Goal: Task Accomplishment & Management: Use online tool/utility

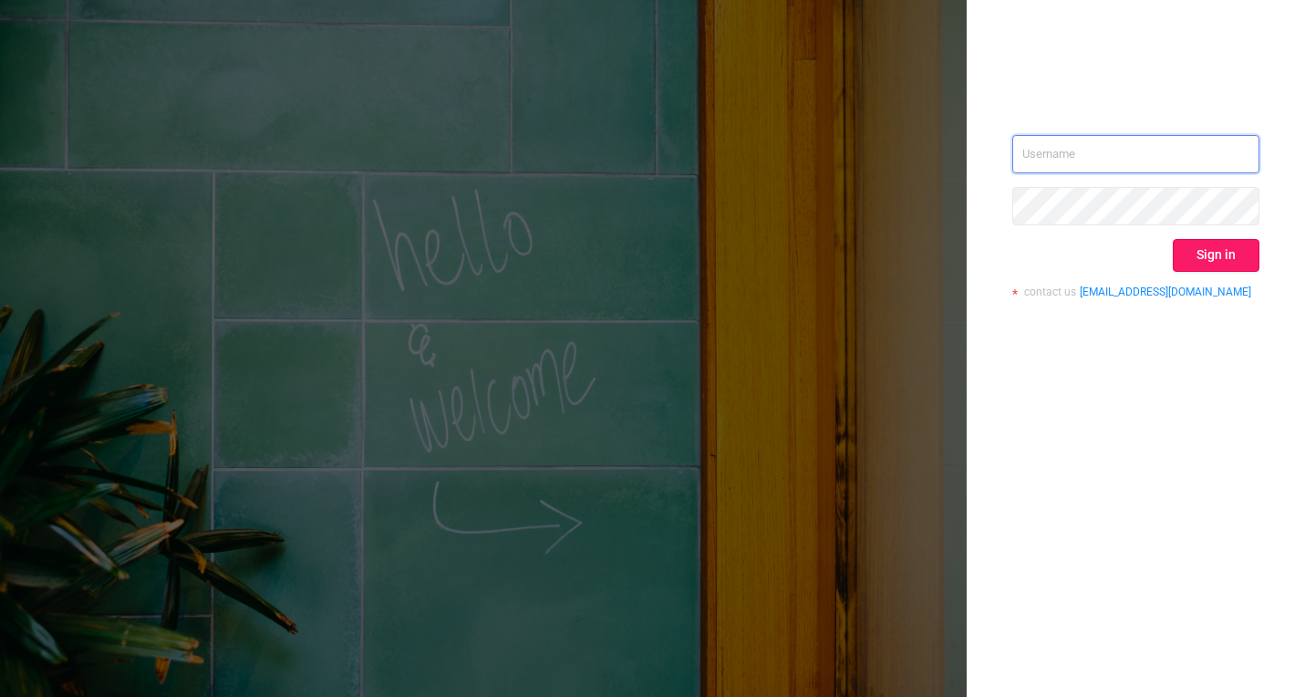
type input "[EMAIL_ADDRESS][DOMAIN_NAME]"
click at [1212, 263] on button "Sign in" at bounding box center [1216, 255] width 87 height 33
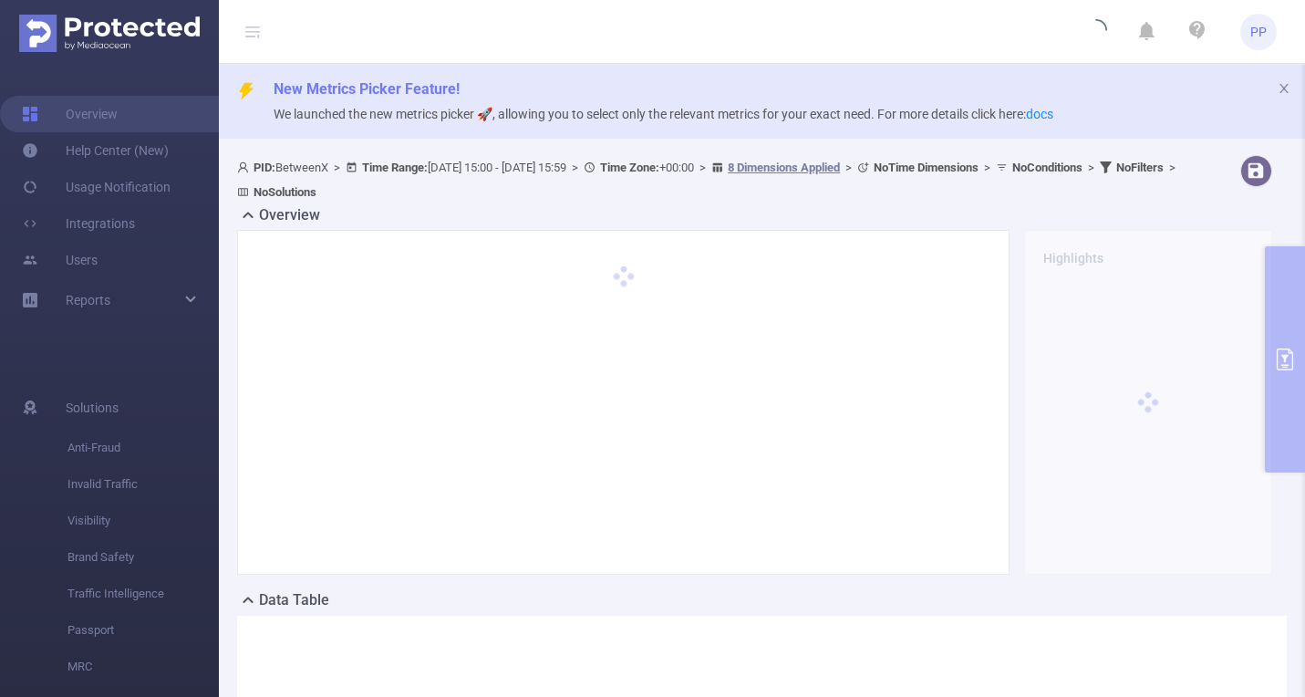
scroll to position [306, 0]
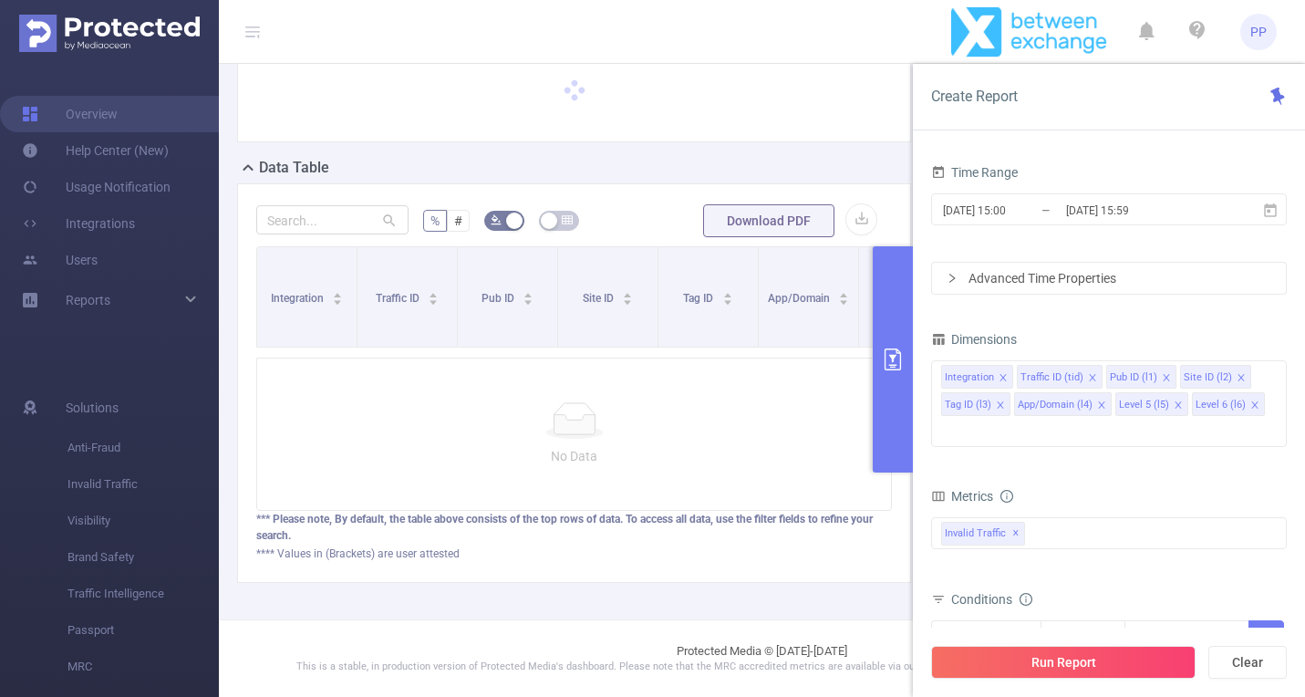
scroll to position [185, 0]
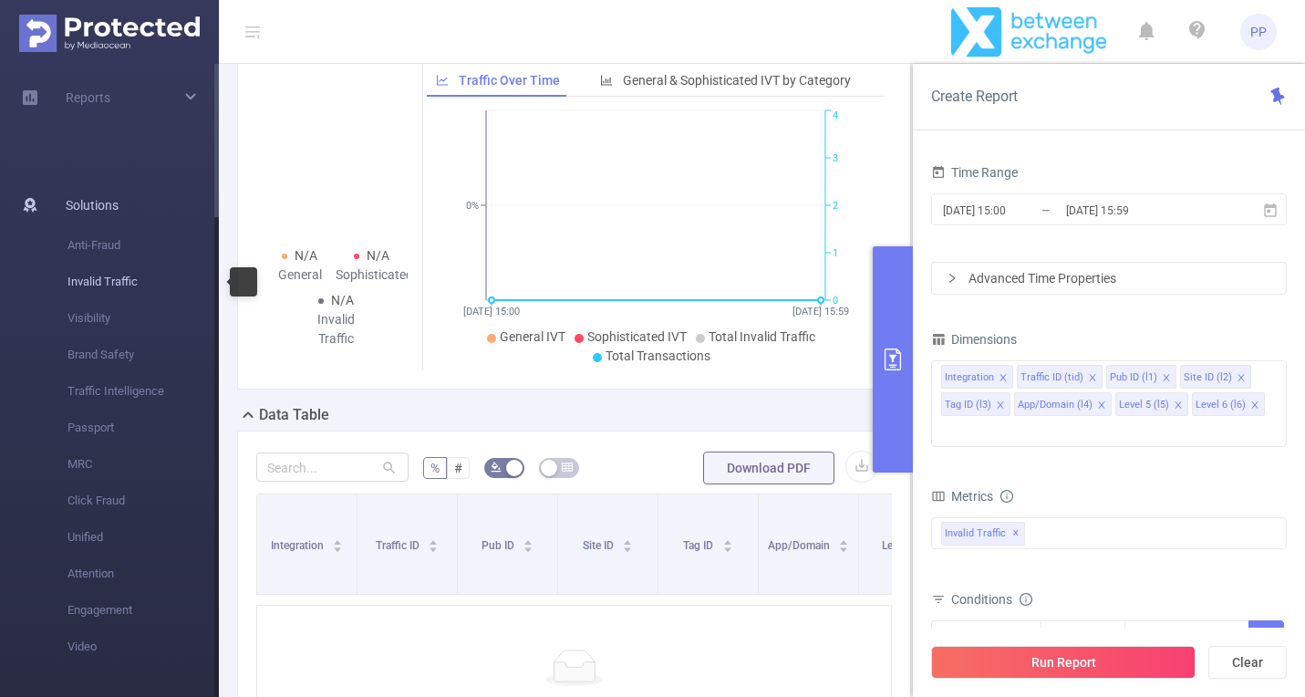
click at [130, 289] on span "Invalid Traffic" at bounding box center [142, 282] width 151 height 36
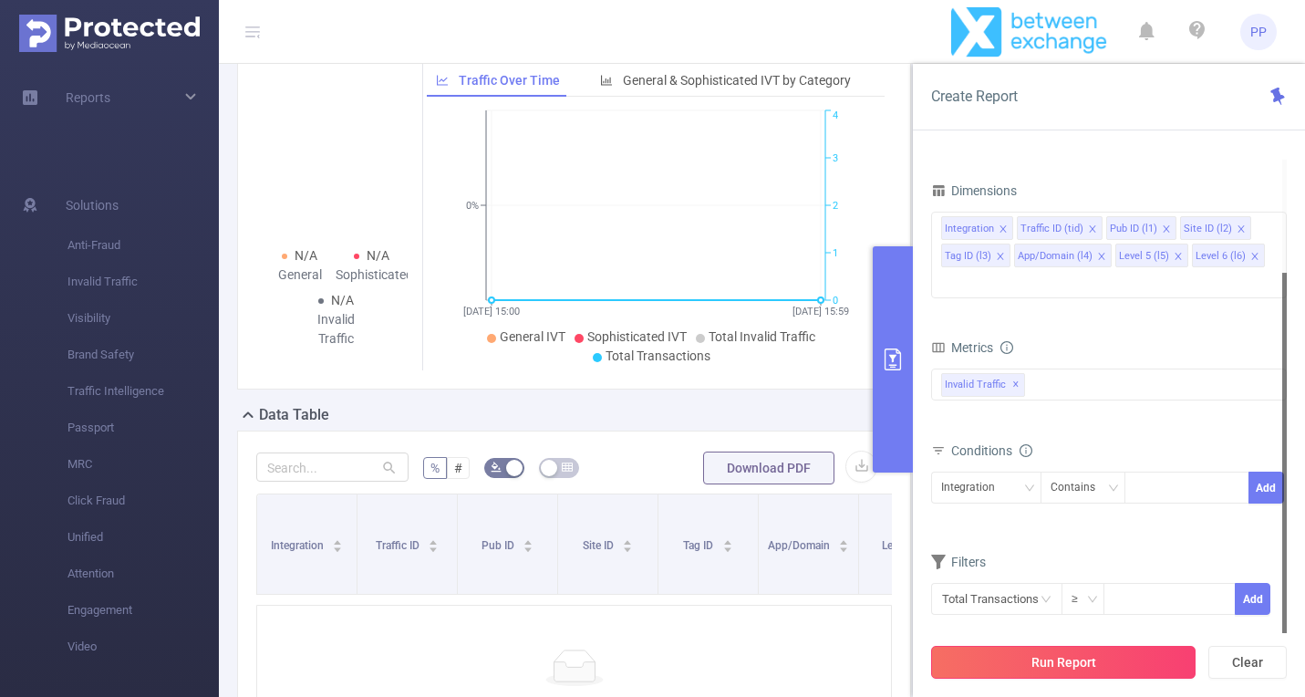
click at [1054, 667] on button "Run Report" at bounding box center [1063, 662] width 265 height 33
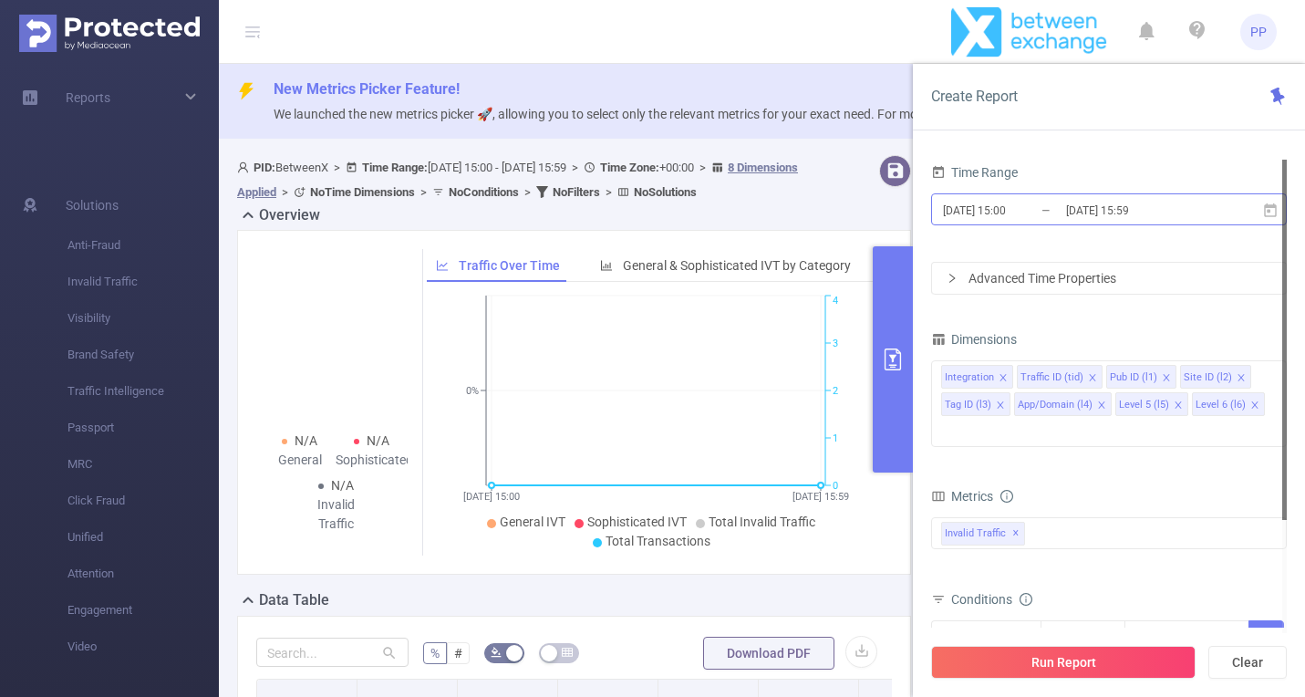
click at [1063, 210] on input "[DATE] 15:00" at bounding box center [1015, 210] width 148 height 25
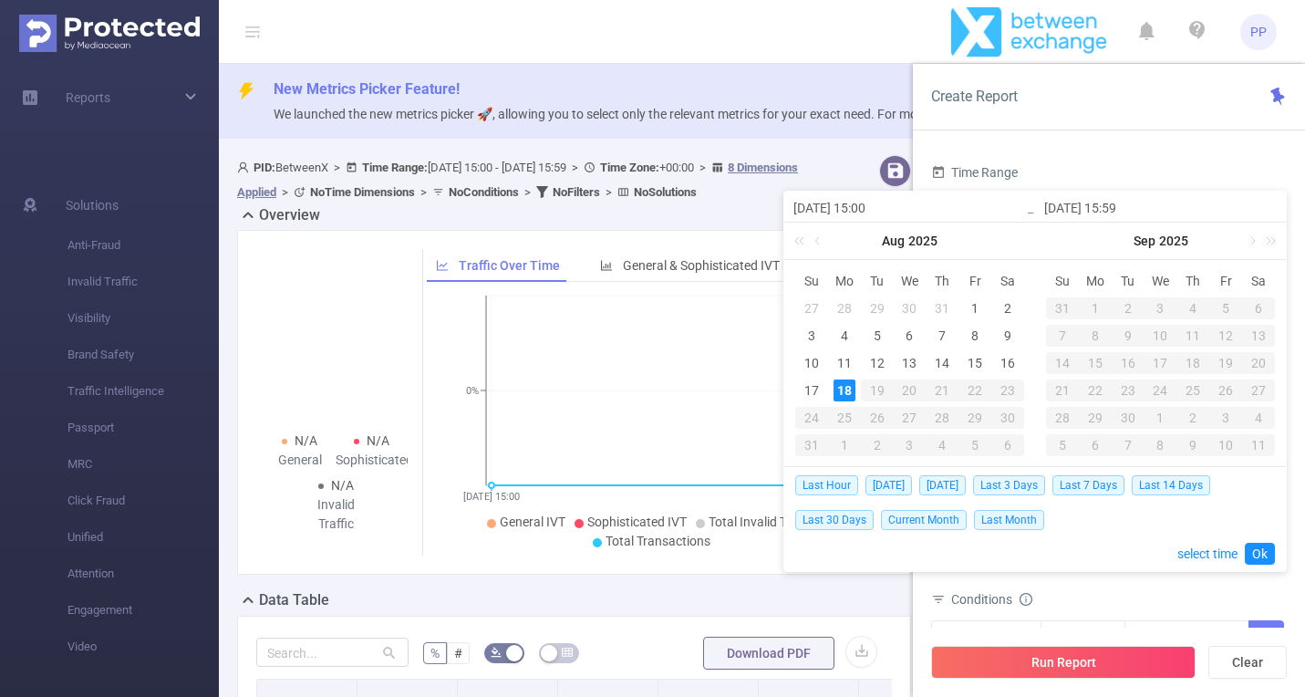
click at [839, 390] on div "18" at bounding box center [845, 390] width 22 height 22
click at [841, 384] on div "18" at bounding box center [845, 390] width 22 height 22
click at [1263, 551] on link "Ok" at bounding box center [1260, 554] width 30 height 22
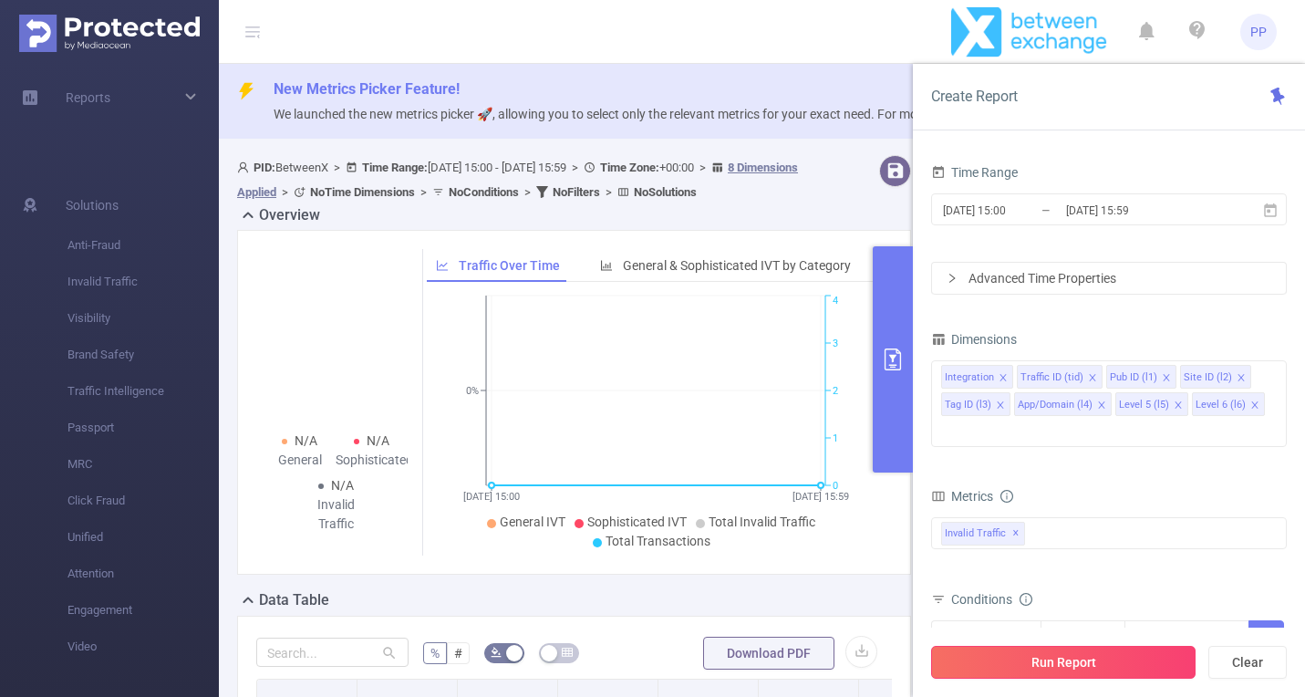
click at [1065, 675] on button "Run Report" at bounding box center [1063, 662] width 265 height 33
click at [1105, 208] on input "[DATE] 15:59" at bounding box center [1138, 210] width 148 height 25
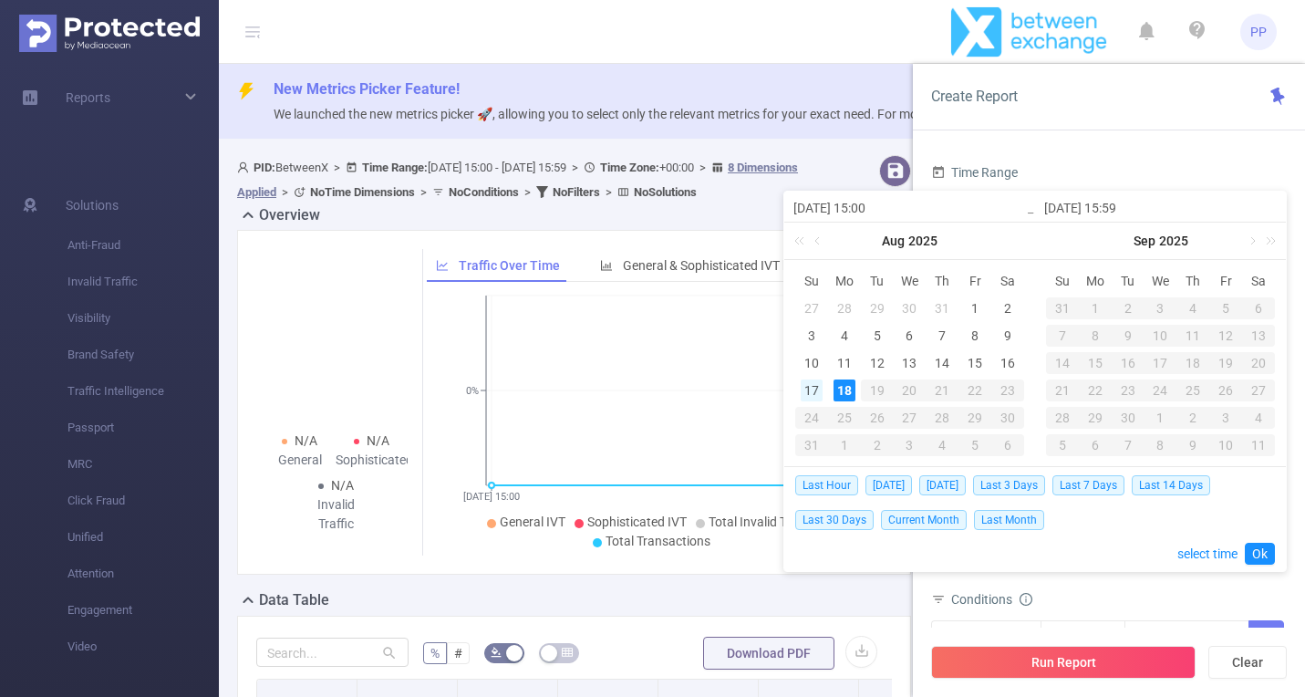
click at [821, 385] on div "17" at bounding box center [812, 390] width 22 height 22
type input "[DATE] 15:00"
type input "[DATE] 15:59"
type input "[DATE] 15:00"
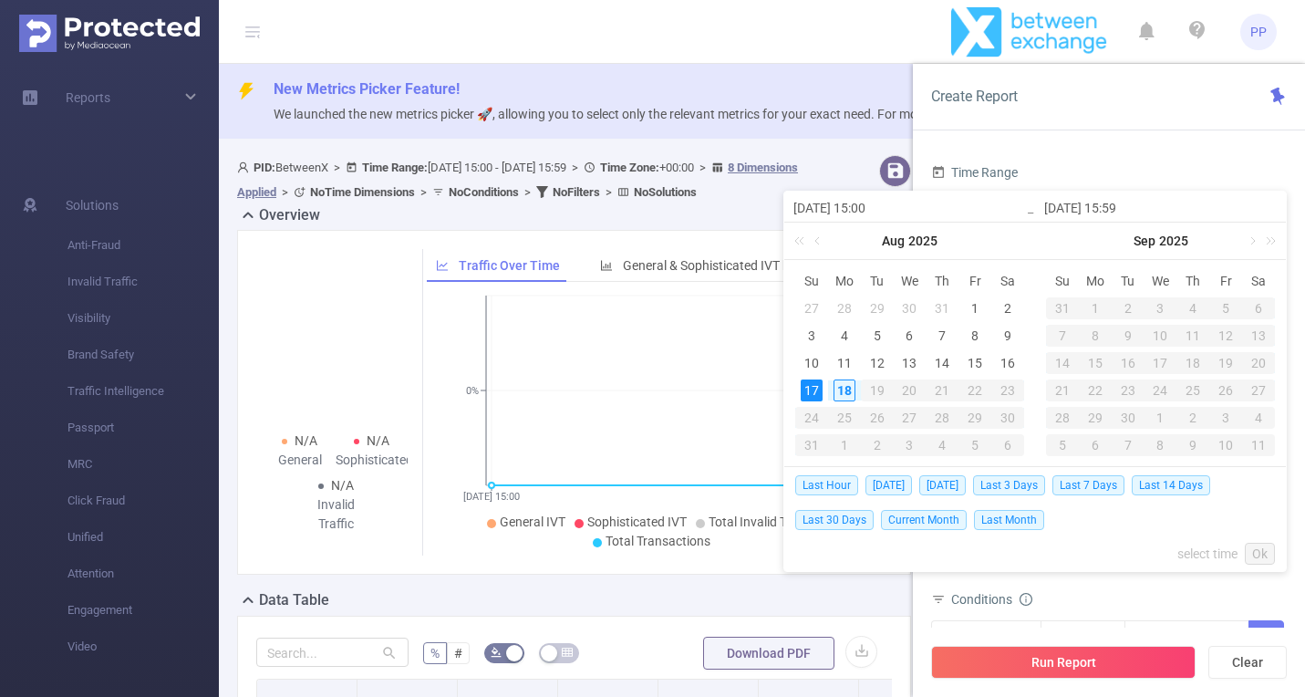
type input "[DATE] 15:59"
click at [1271, 543] on link "Ok" at bounding box center [1260, 554] width 30 height 22
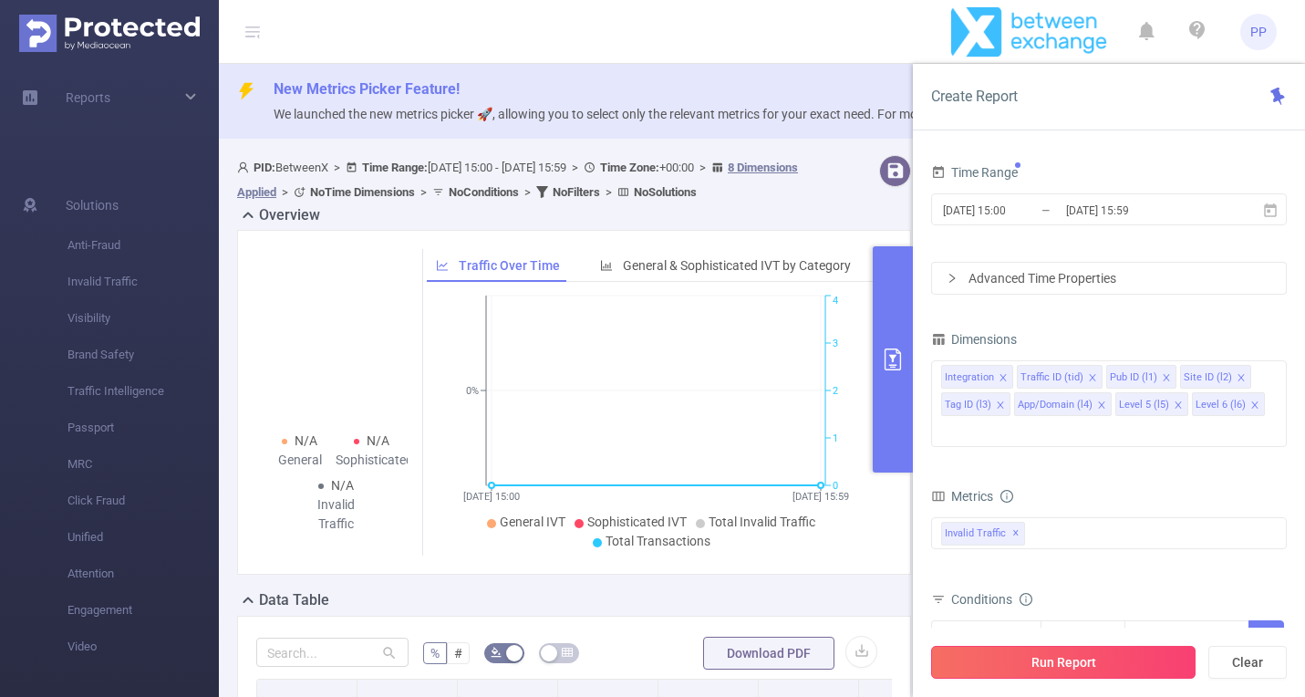
click at [997, 658] on button "Run Report" at bounding box center [1063, 662] width 265 height 33
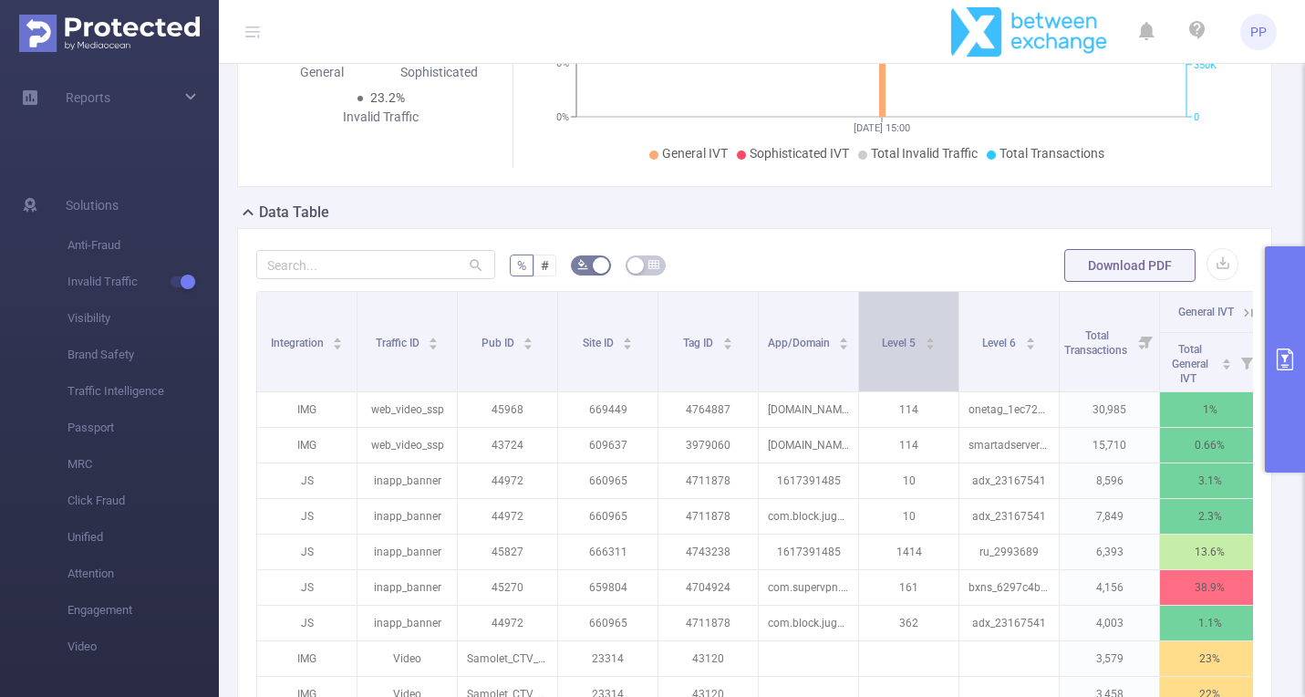
scroll to position [0, 212]
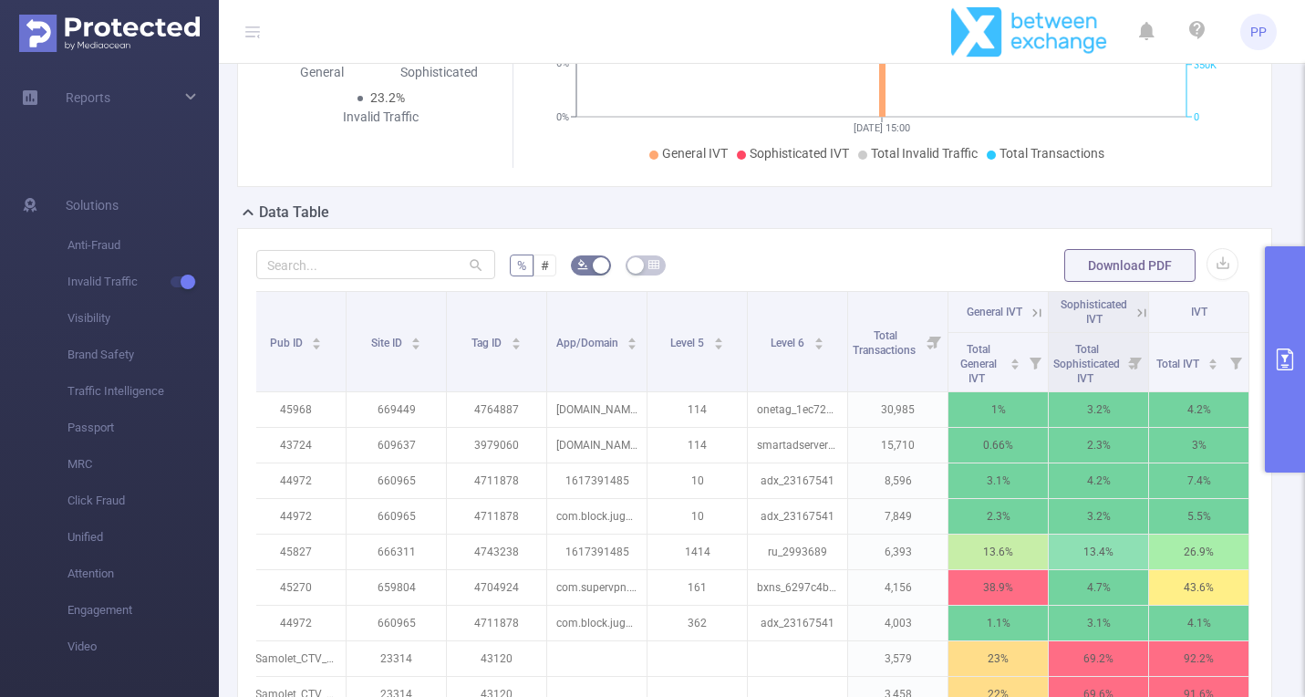
click at [1277, 285] on button "primary" at bounding box center [1285, 359] width 40 height 226
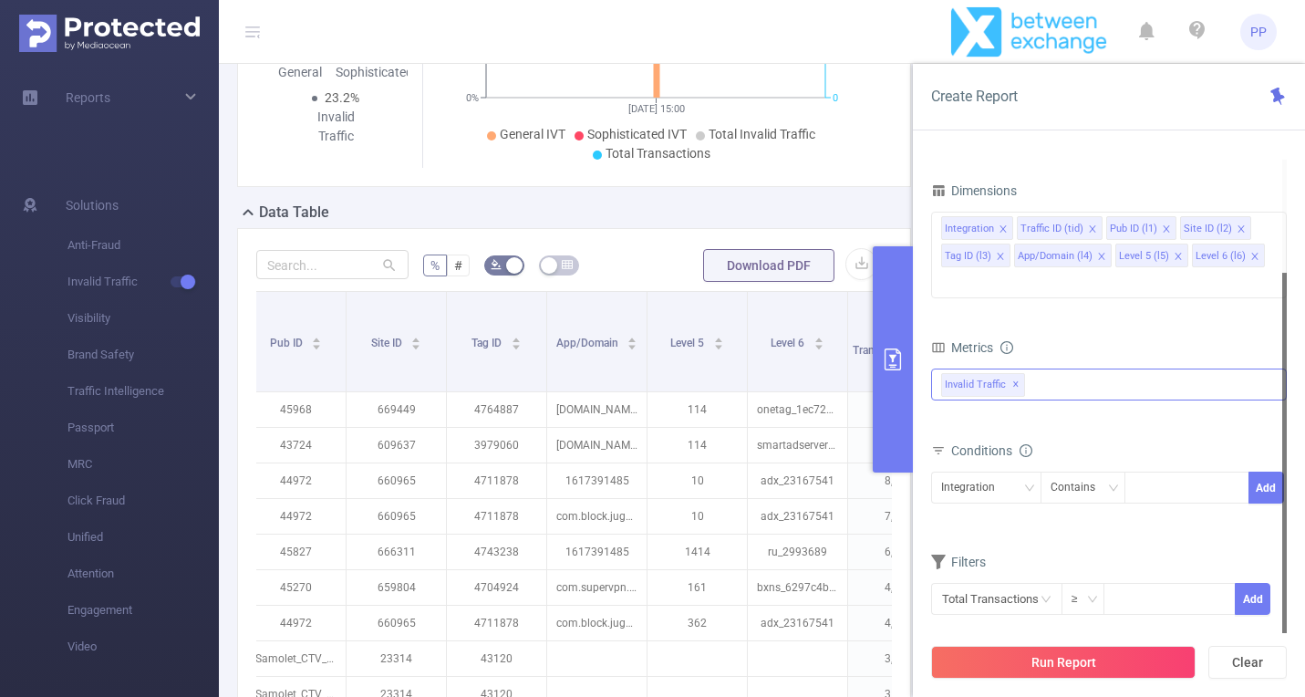
click at [1134, 368] on div "Invalid Traffic ✕" at bounding box center [1109, 384] width 356 height 32
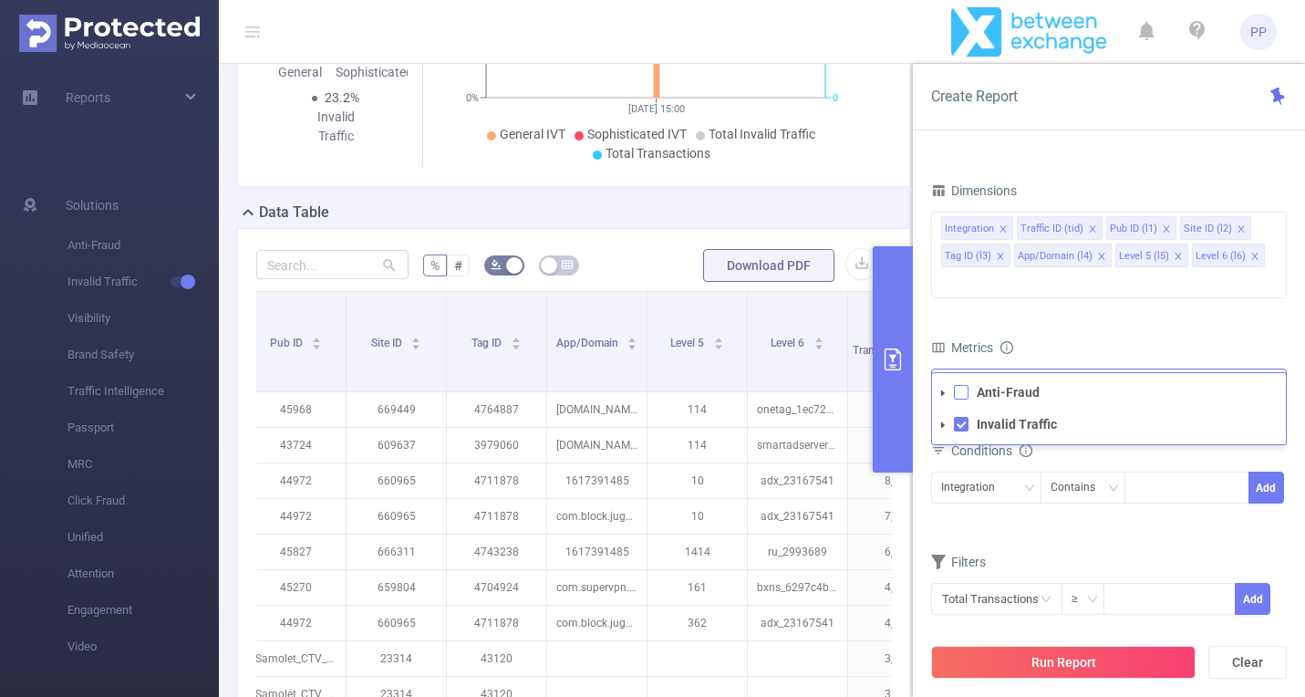
click at [960, 385] on span at bounding box center [961, 392] width 15 height 15
click at [965, 412] on li "Invalid Traffic" at bounding box center [1109, 424] width 354 height 25
click at [961, 417] on span at bounding box center [961, 424] width 15 height 15
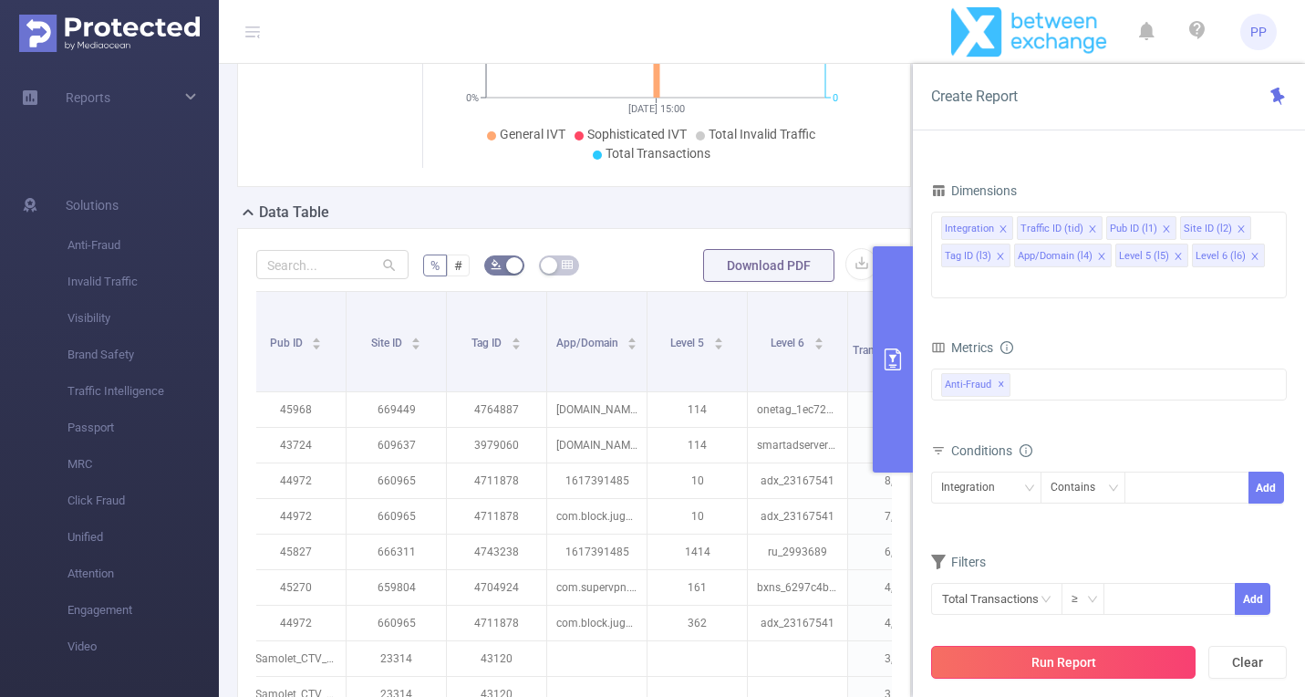
click at [1087, 652] on button "Run Report" at bounding box center [1063, 662] width 265 height 33
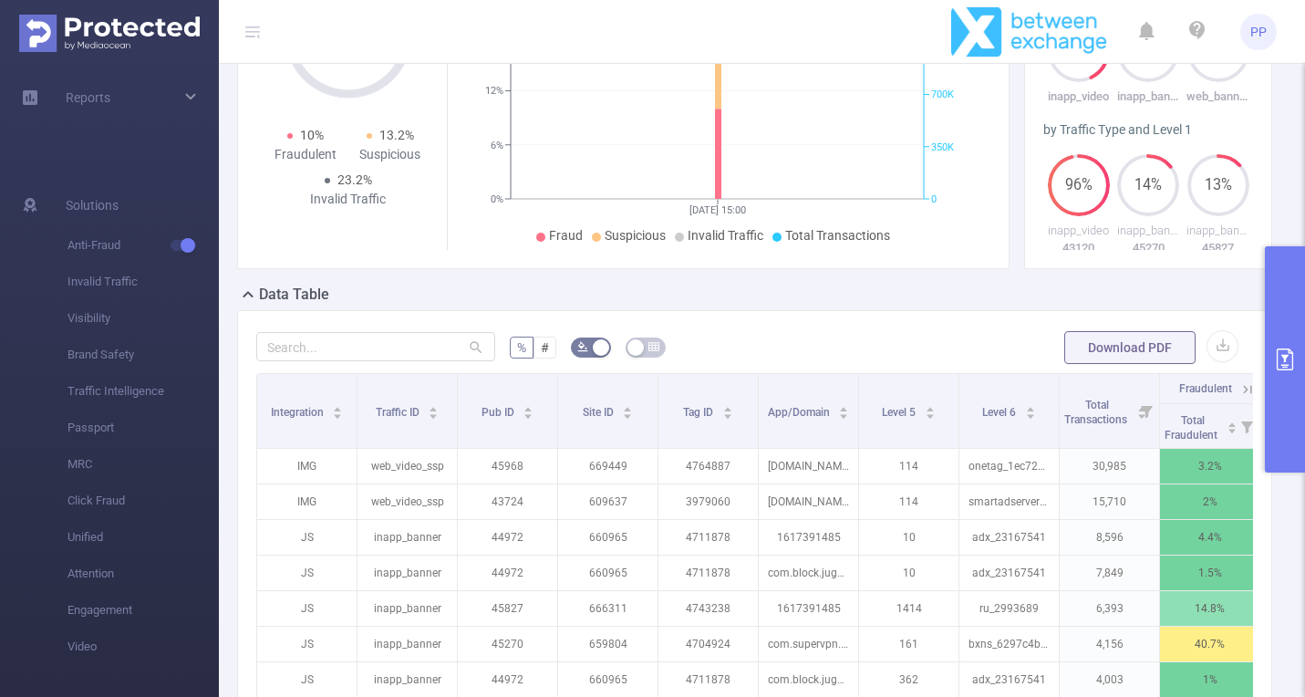
scroll to position [0, 212]
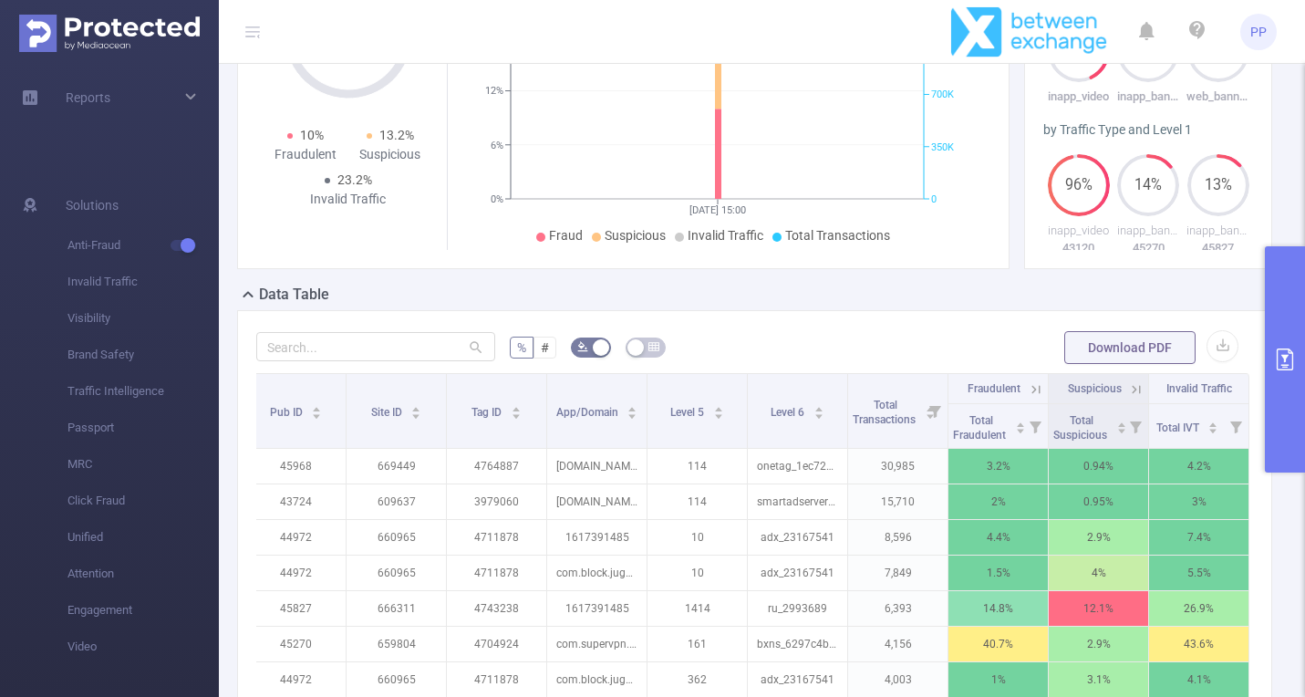
click at [1136, 387] on icon at bounding box center [1137, 389] width 8 height 8
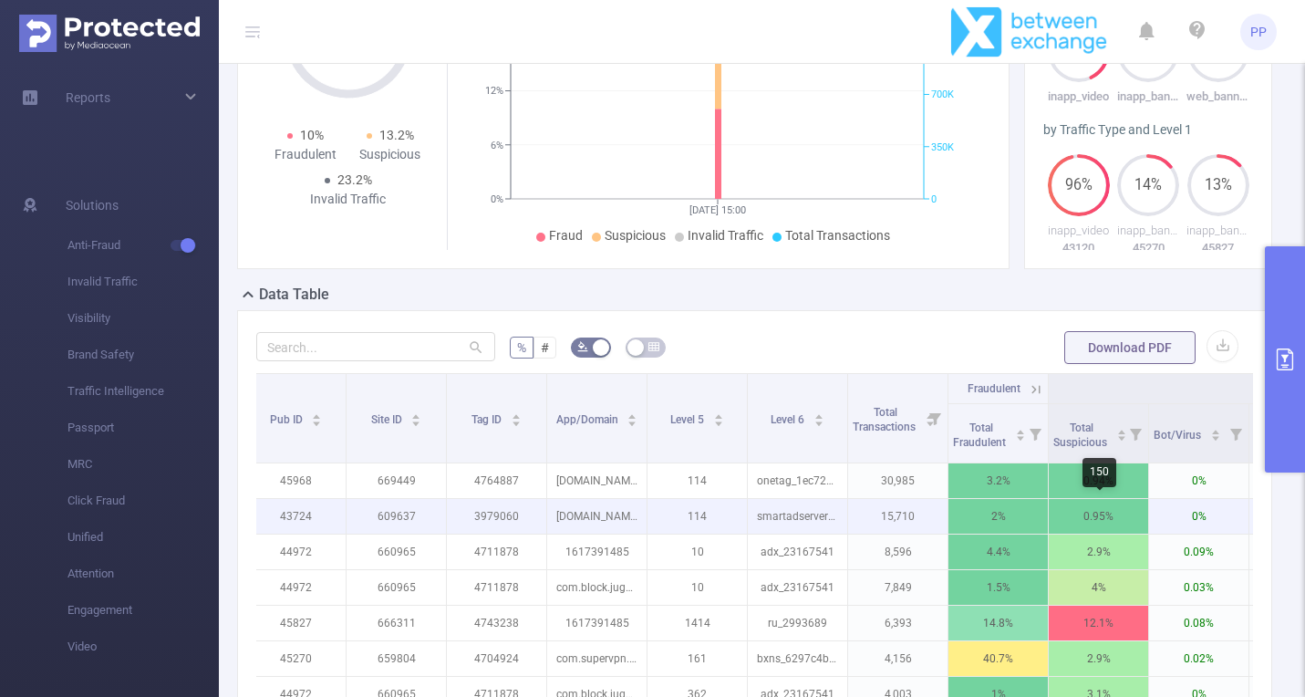
scroll to position [0, 399]
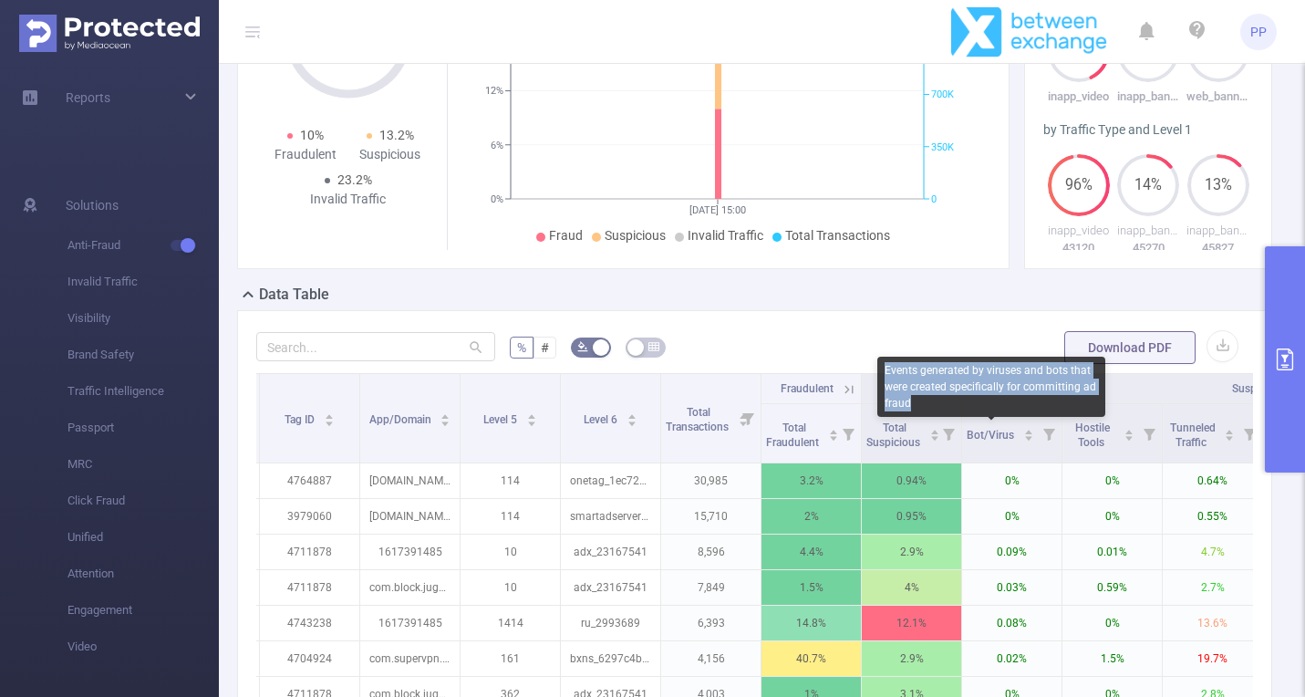
copy div "Events generated by viruses and bots that were created specifically for committ…"
drag, startPoint x: 933, startPoint y: 397, endPoint x: 882, endPoint y: 365, distance: 60.2
click at [882, 365] on div "Events generated by viruses and bots that were created specifically for committ…" at bounding box center [991, 387] width 228 height 60
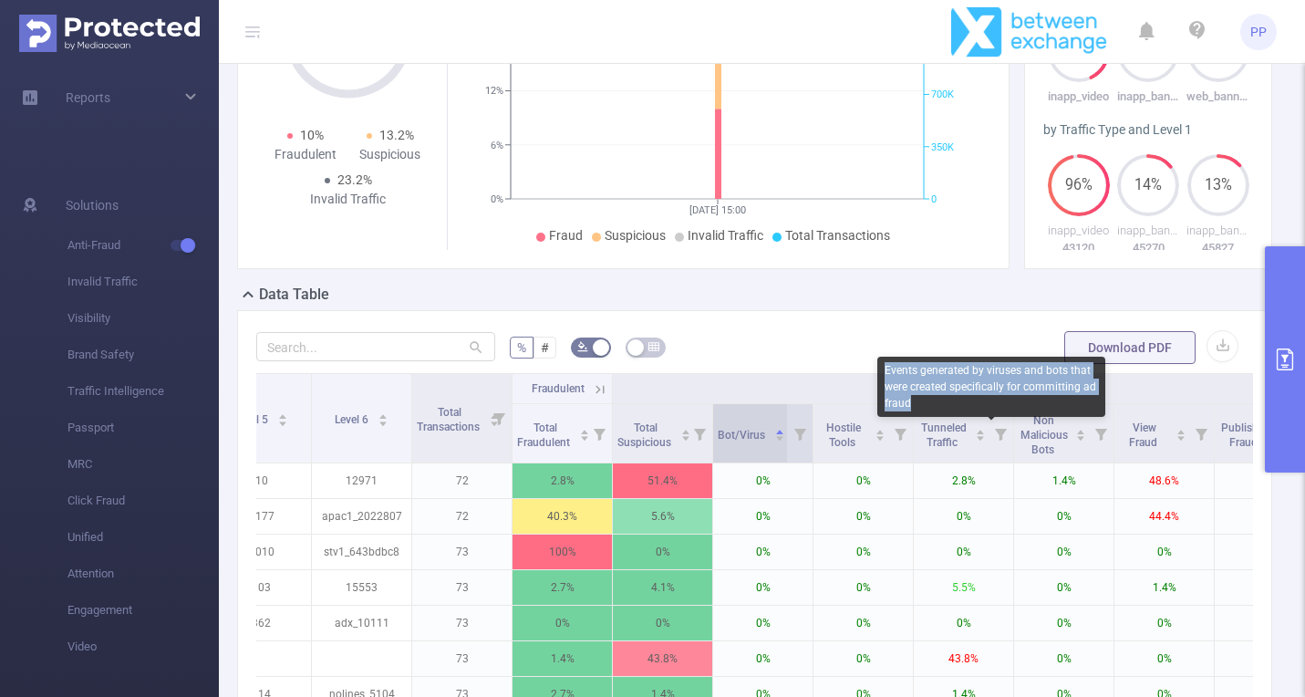
scroll to position [0, 914]
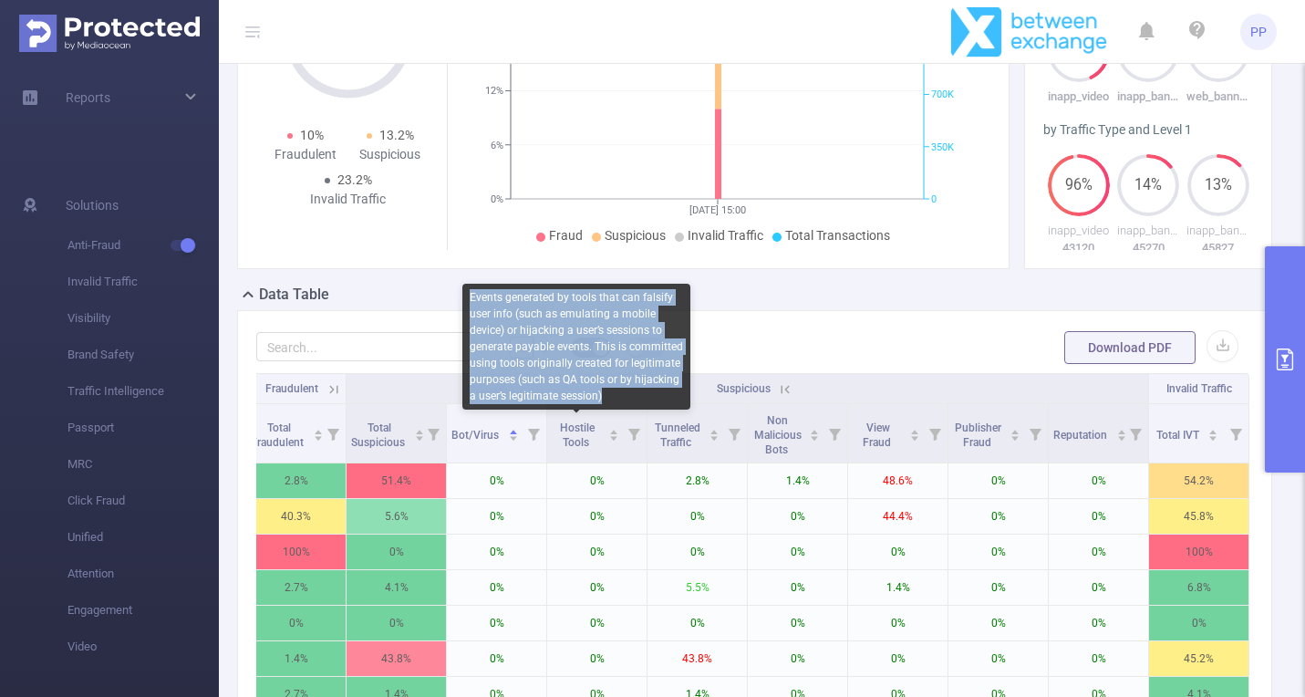
copy div "Events generated by tools that can falsify user info (such as emulating a mobil…"
drag, startPoint x: 606, startPoint y: 398, endPoint x: 463, endPoint y: 292, distance: 177.3
click at [463, 292] on div "Events generated by tools that can falsify user info (such as emulating a mobil…" at bounding box center [576, 347] width 228 height 126
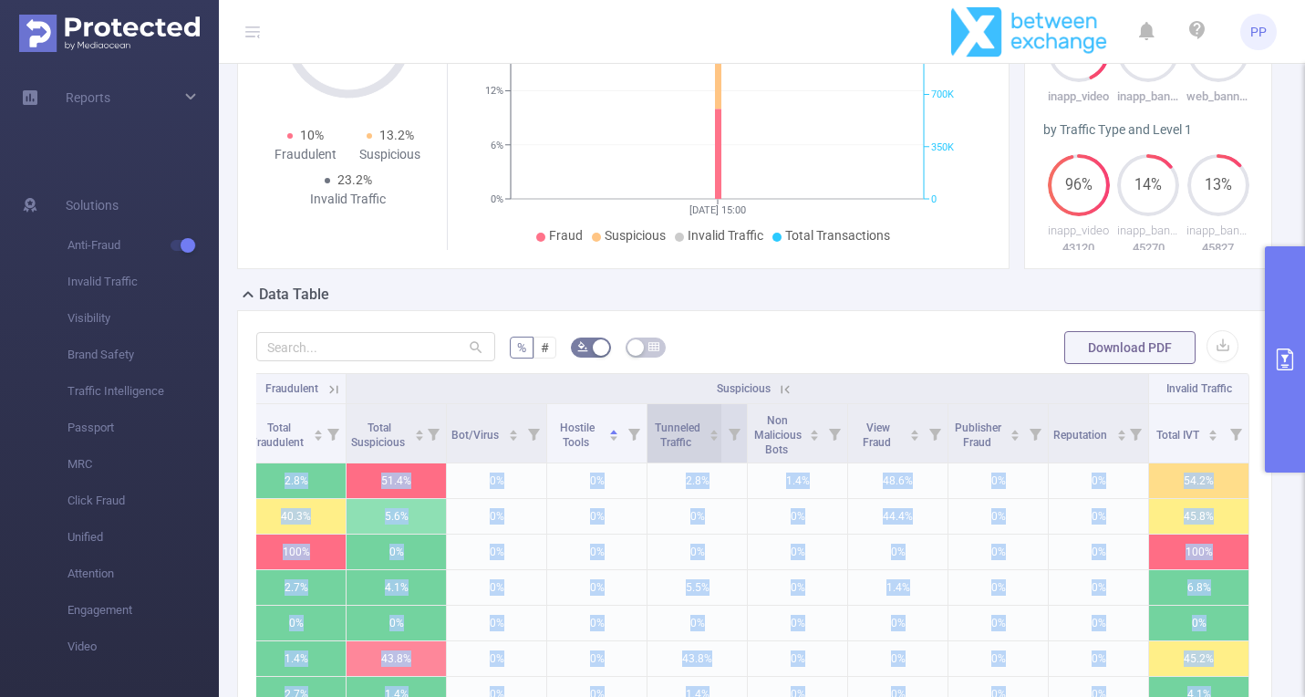
drag, startPoint x: 684, startPoint y: 396, endPoint x: 674, endPoint y: 410, distance: 17.0
click at [674, 410] on body "PP Overview Help Center (New) Usage Notification Integrations Users Reports Sol…" at bounding box center [652, 348] width 1305 height 697
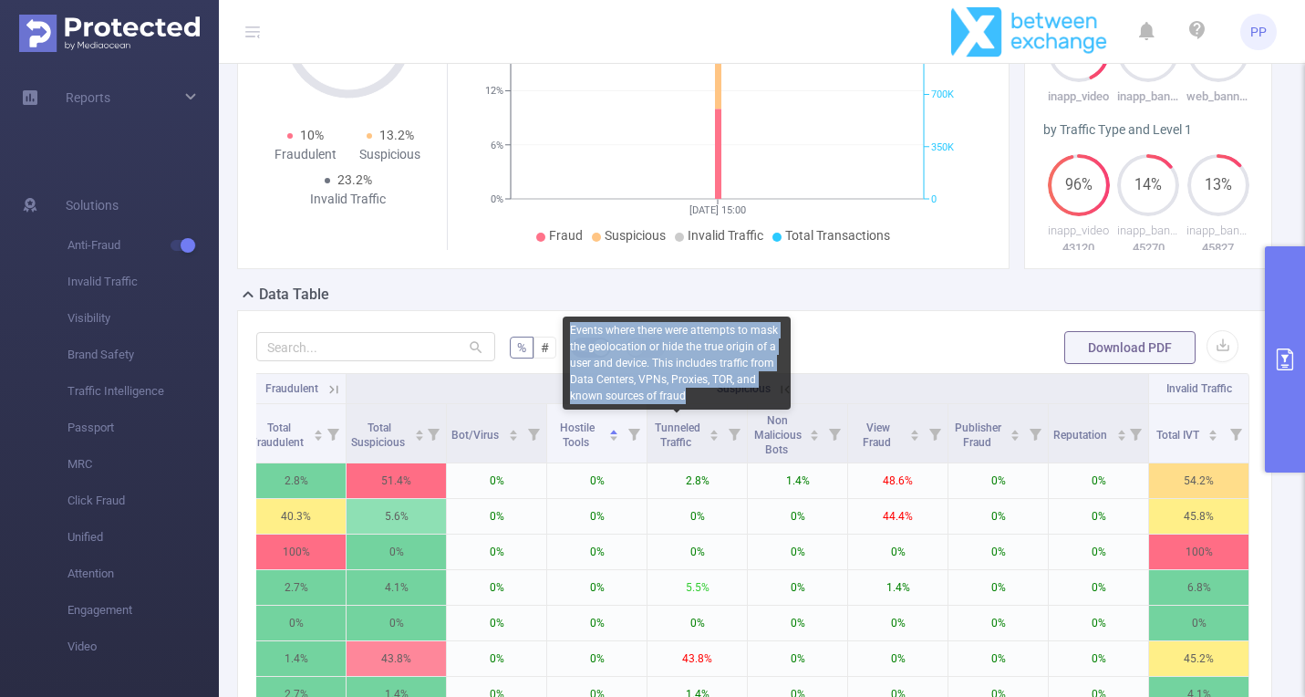
copy div "Events where there were attempts to mask the geolocation or hide the true origi…"
drag, startPoint x: 685, startPoint y: 396, endPoint x: 572, endPoint y: 329, distance: 131.2
click at [572, 329] on div "Events where there were attempts to mask the geolocation or hide the true origi…" at bounding box center [677, 363] width 228 height 93
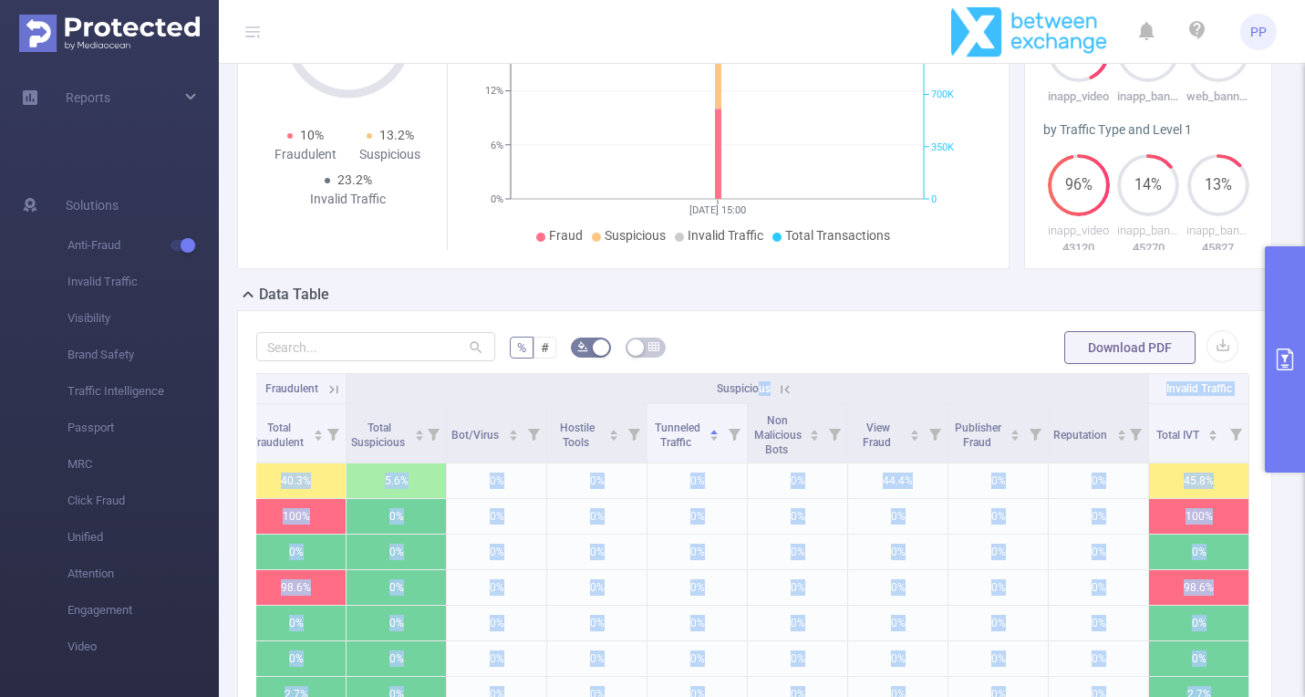
drag, startPoint x: 838, startPoint y: 389, endPoint x: 759, endPoint y: 387, distance: 79.4
click at [759, 387] on body "PP Overview Help Center (New) Usage Notification Integrations Users Reports Sol…" at bounding box center [652, 348] width 1305 height 697
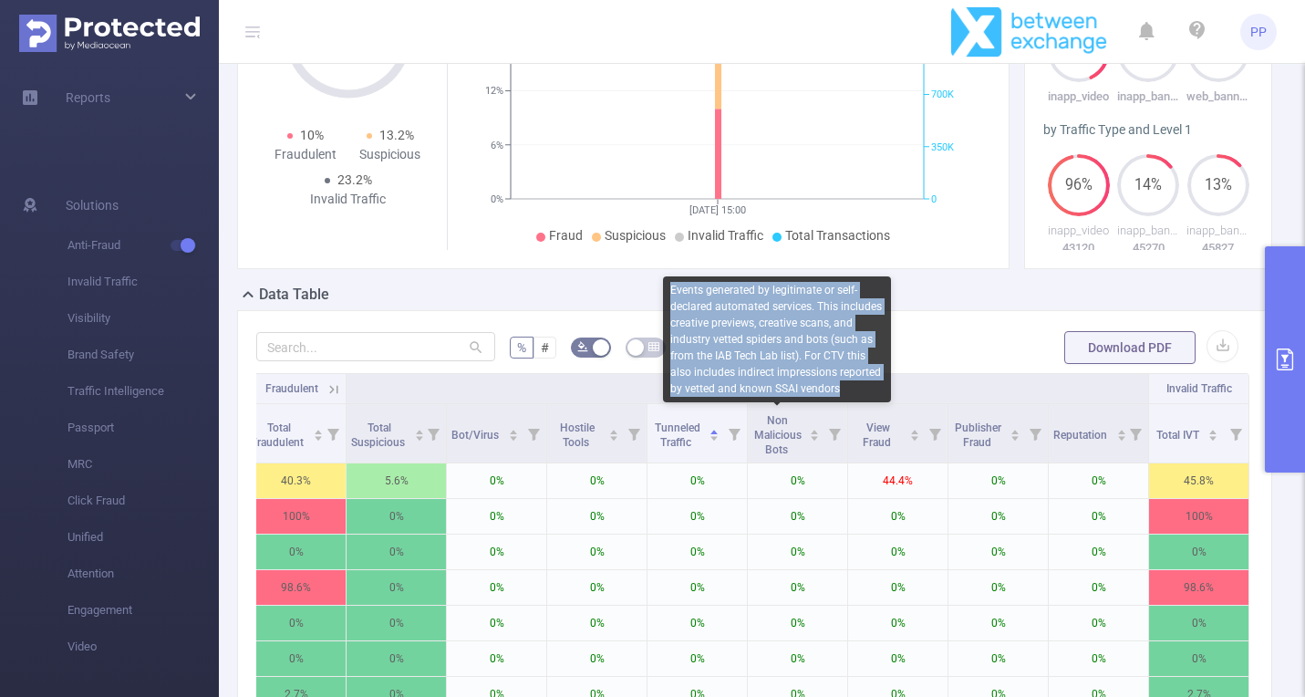
copy div "Events generated by legitimate or self-declared automated services. This includ…"
drag, startPoint x: 836, startPoint y: 386, endPoint x: 669, endPoint y: 296, distance: 190.6
click at [669, 296] on div "Events generated by legitimate or self-declared automated services. This includ…" at bounding box center [777, 339] width 228 height 126
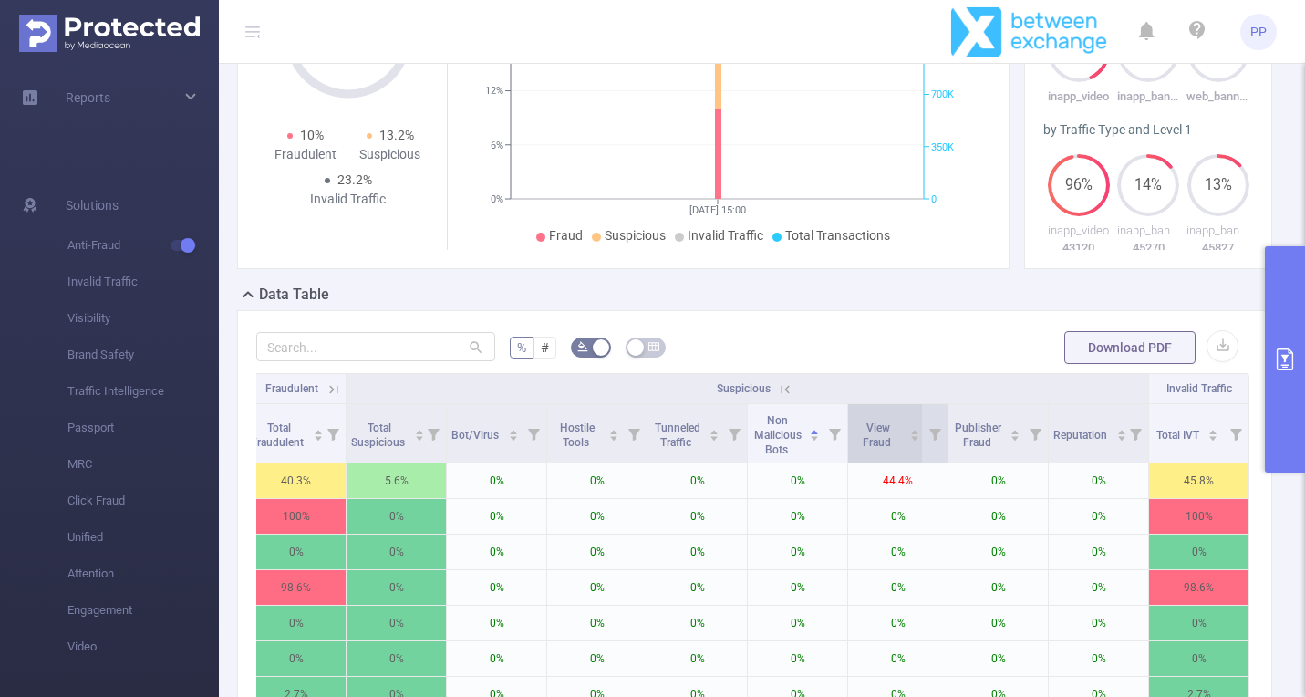
scroll to position [321, 0]
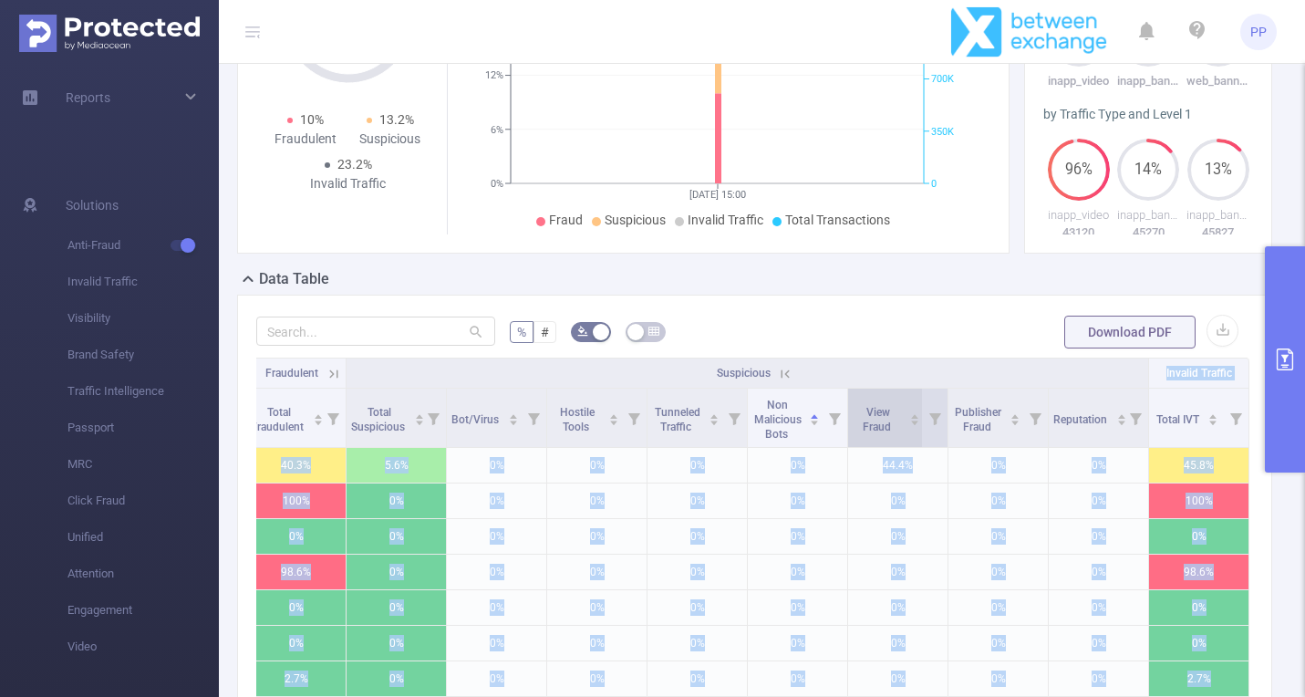
drag, startPoint x: 935, startPoint y: 378, endPoint x: 871, endPoint y: 392, distance: 65.5
click at [871, 392] on body "PP Overview Help Center (New) Usage Notification Integrations Users Reports Sol…" at bounding box center [652, 348] width 1305 height 697
drag, startPoint x: 937, startPoint y: 382, endPoint x: 845, endPoint y: 370, distance: 92.9
click at [845, 370] on body "PP Overview Help Center (New) Usage Notification Integrations Users Reports Sol…" at bounding box center [652, 348] width 1305 height 697
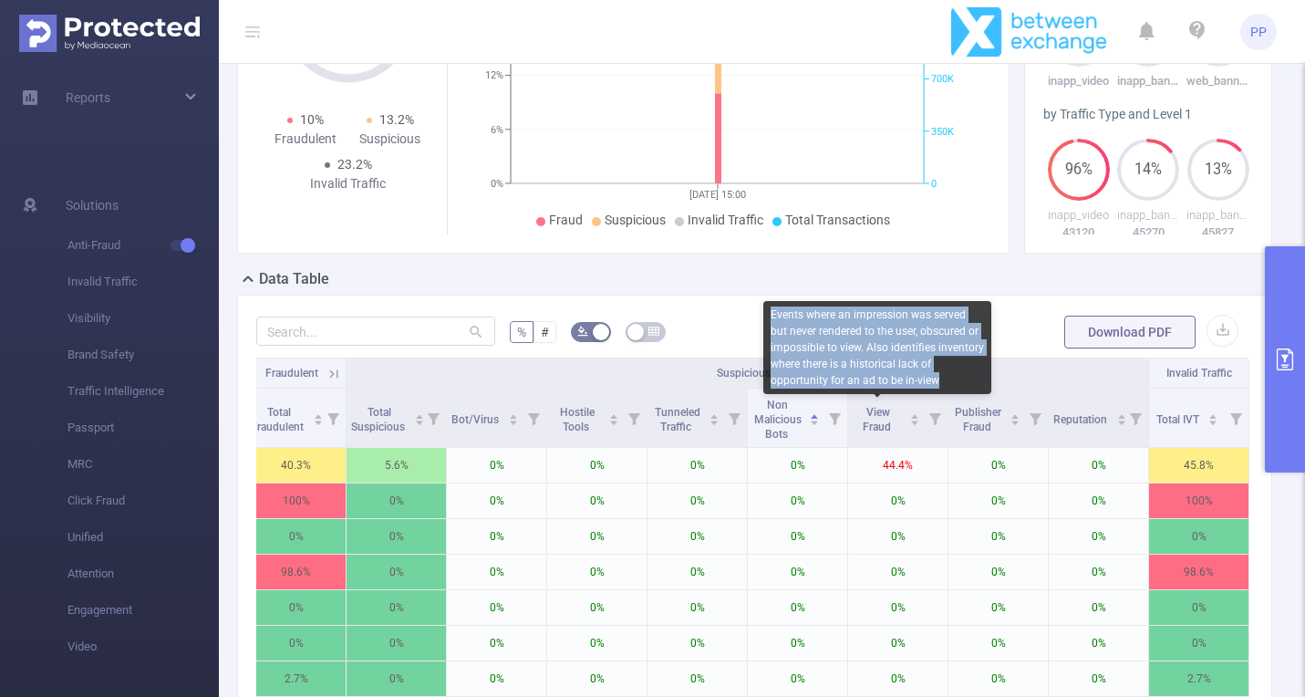
copy div "Events where an impression was served but never rendered to the user, obscured …"
drag, startPoint x: 935, startPoint y: 381, endPoint x: 766, endPoint y: 319, distance: 179.8
click at [766, 319] on div "Events where an impression was served but never rendered to the user, obscured …" at bounding box center [877, 347] width 228 height 93
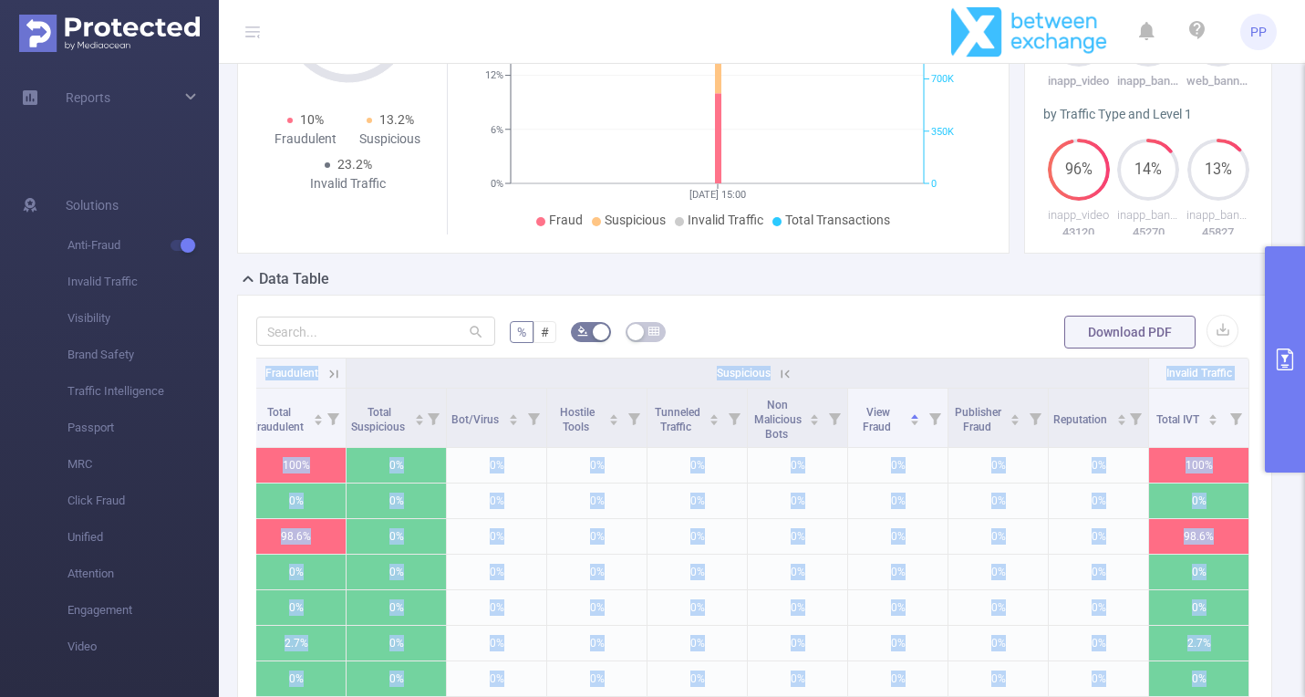
drag, startPoint x: 1009, startPoint y: 378, endPoint x: 887, endPoint y: 355, distance: 124.3
click at [887, 355] on body "PP Overview Help Center (New) Usage Notification Integrations Users Reports Sol…" at bounding box center [652, 348] width 1305 height 697
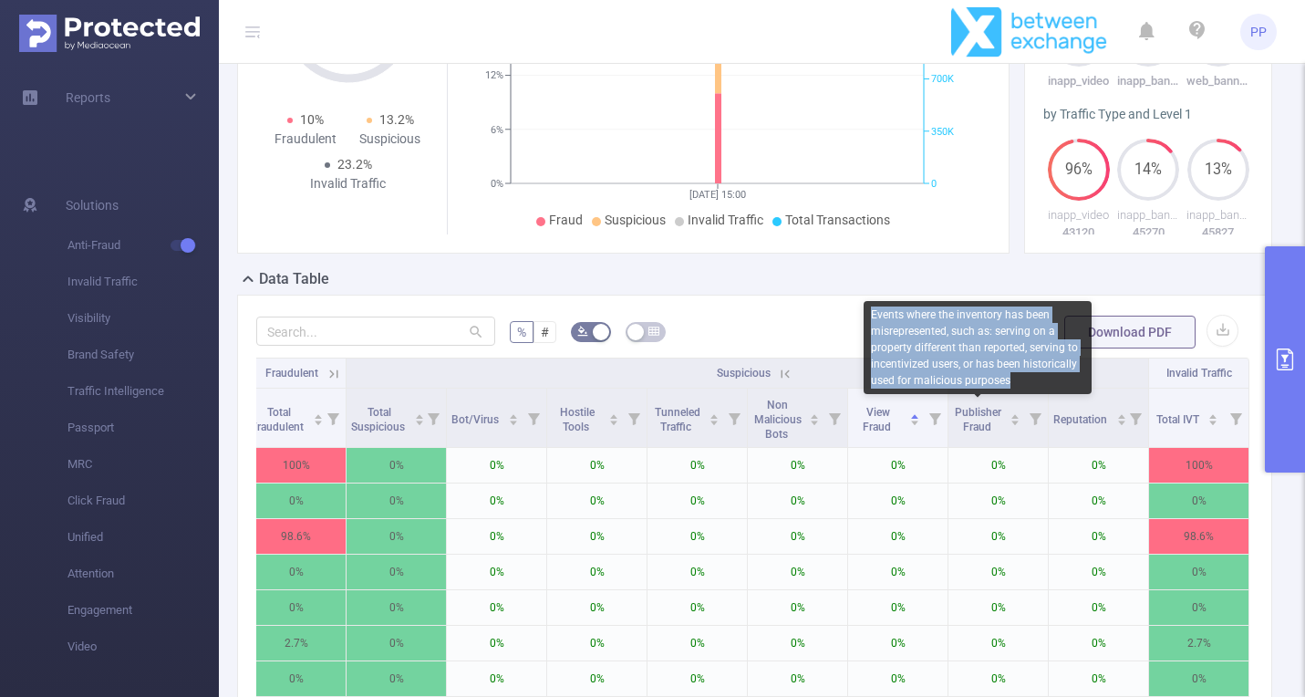
copy div "Events where the inventory has been misrepresented, such as: serving on a prope…"
drag, startPoint x: 1019, startPoint y: 379, endPoint x: 872, endPoint y: 317, distance: 159.1
click at [872, 317] on div "Events where the inventory has been misrepresented, such as: serving on a prope…" at bounding box center [978, 347] width 228 height 93
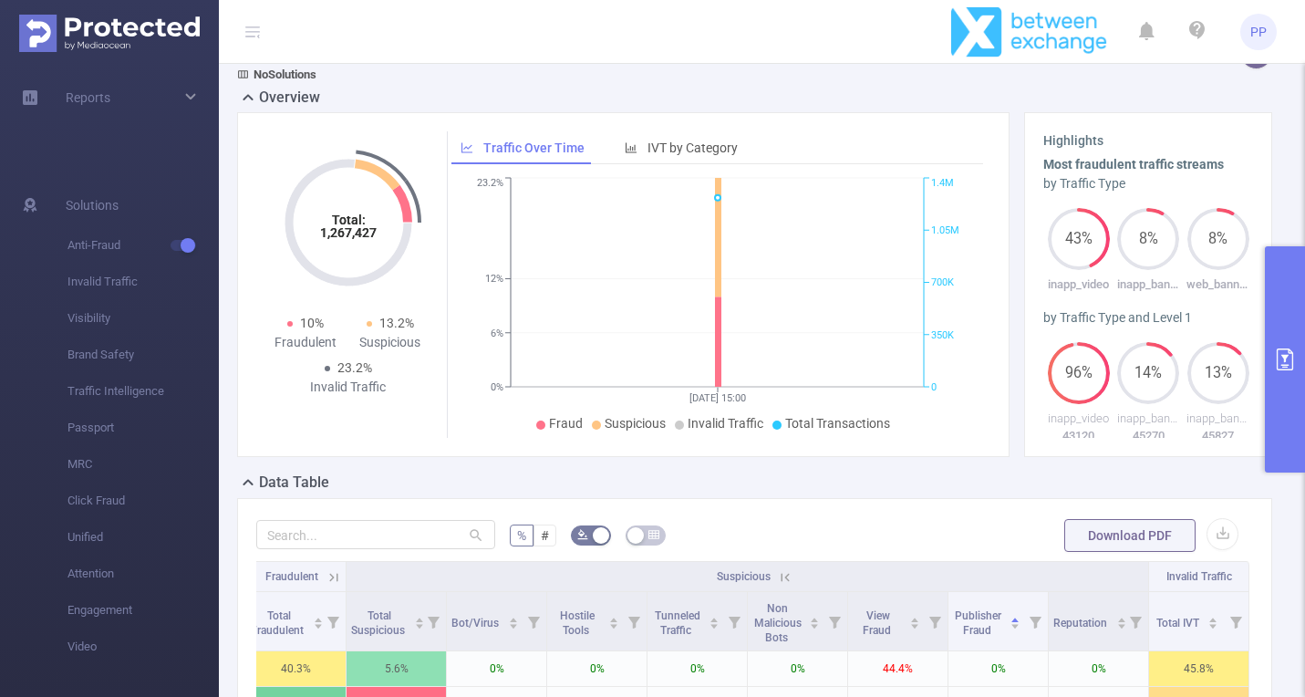
scroll to position [113, 0]
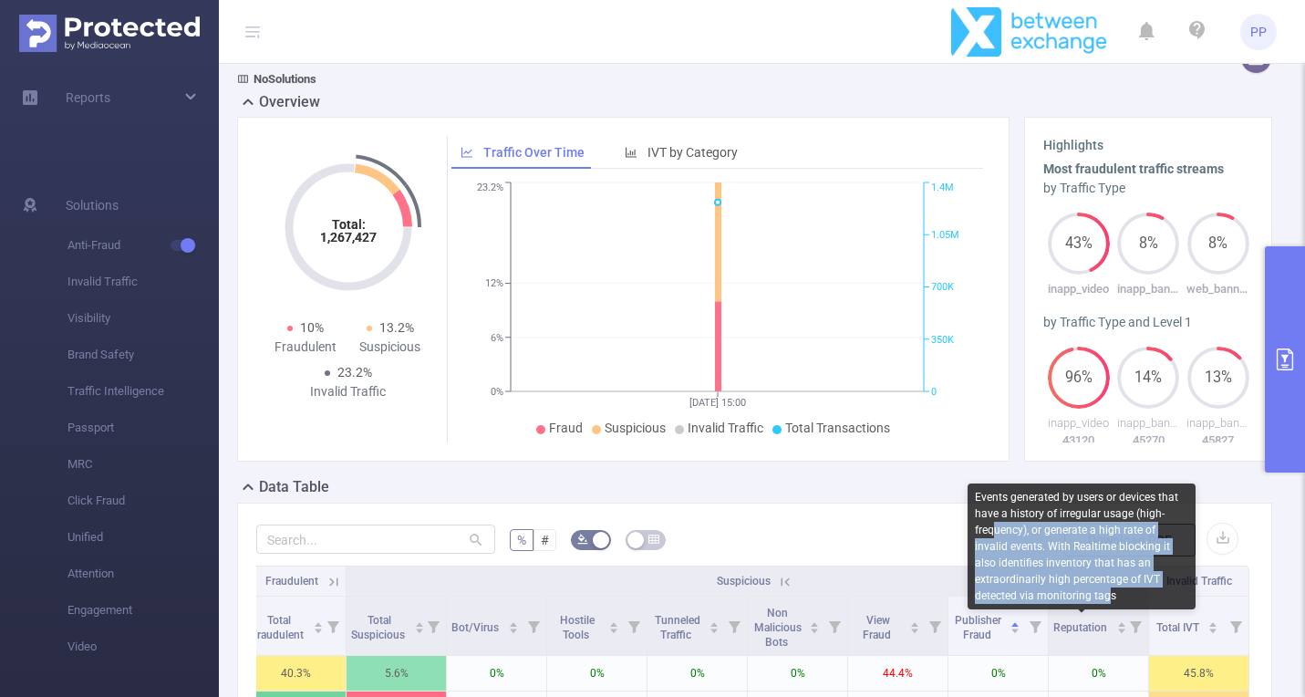
drag, startPoint x: 1111, startPoint y: 597, endPoint x: 997, endPoint y: 526, distance: 134.4
click at [997, 526] on div "Events generated by users or devices that have a history of irregular usage (hi…" at bounding box center [1082, 546] width 228 height 126
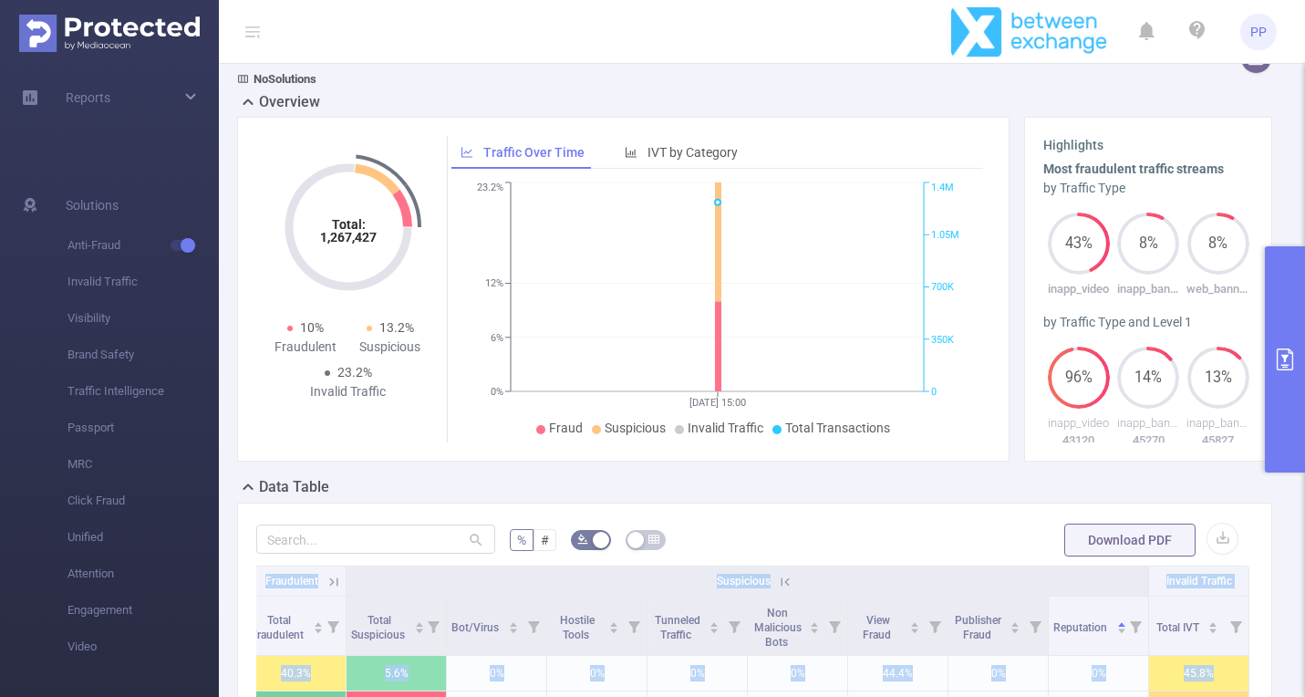
drag, startPoint x: 1113, startPoint y: 594, endPoint x: 1010, endPoint y: 576, distance: 104.7
click at [1003, 576] on body "PP Overview Help Center (New) Usage Notification Integrations Users Reports Sol…" at bounding box center [652, 348] width 1305 height 697
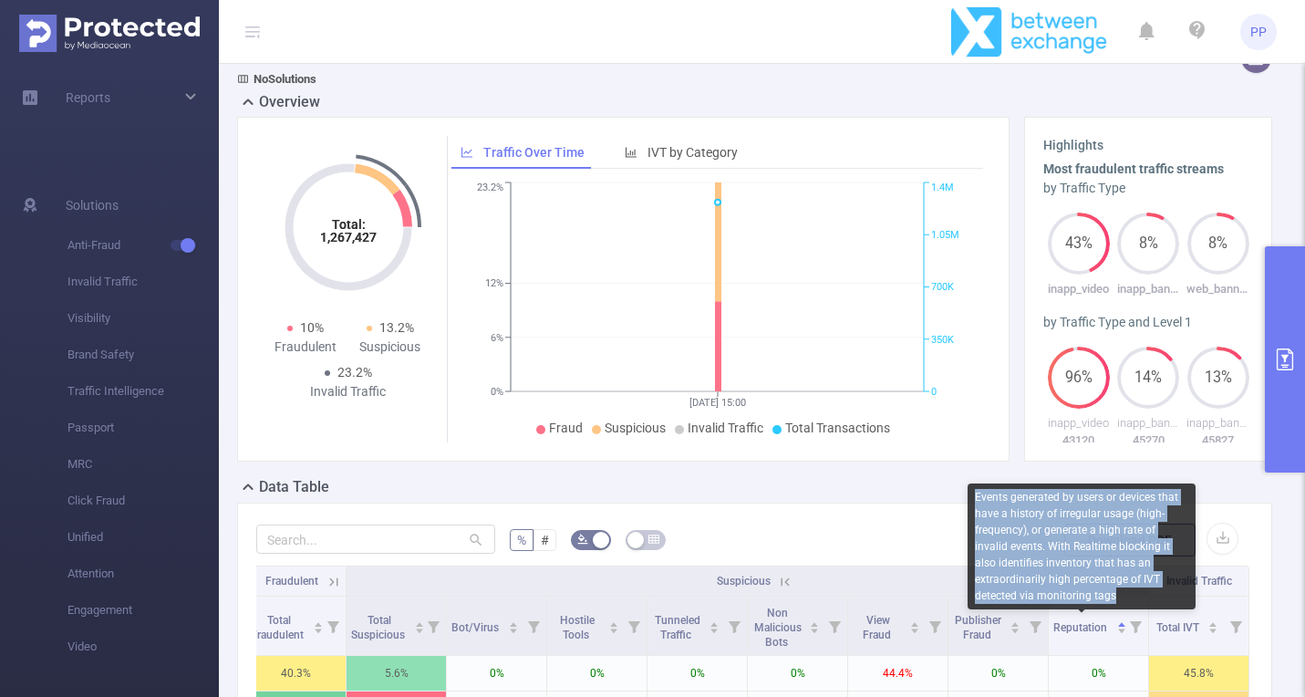
copy div "Events generated by users or devices that have a history of irregular usage (hi…"
drag, startPoint x: 1125, startPoint y: 591, endPoint x: 974, endPoint y: 500, distance: 176.0
click at [974, 500] on div "Events generated by users or devices that have a history of irregular usage (hi…" at bounding box center [1082, 546] width 228 height 126
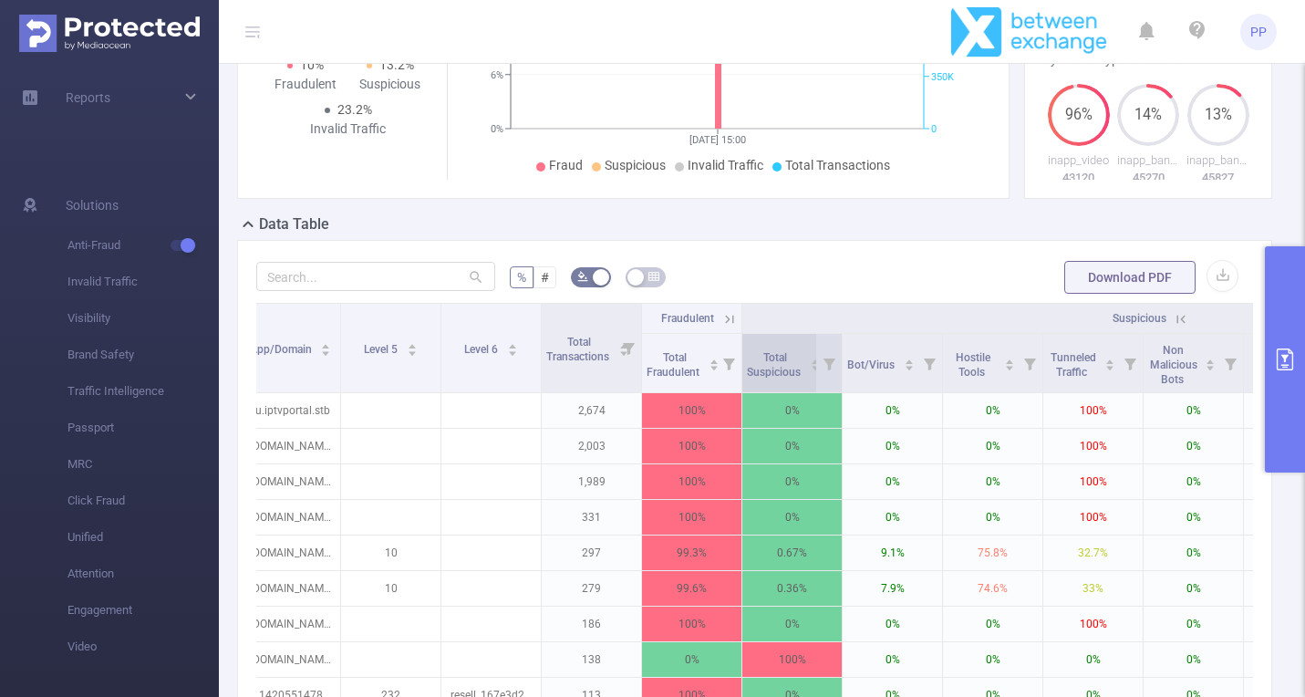
scroll to position [0, 493]
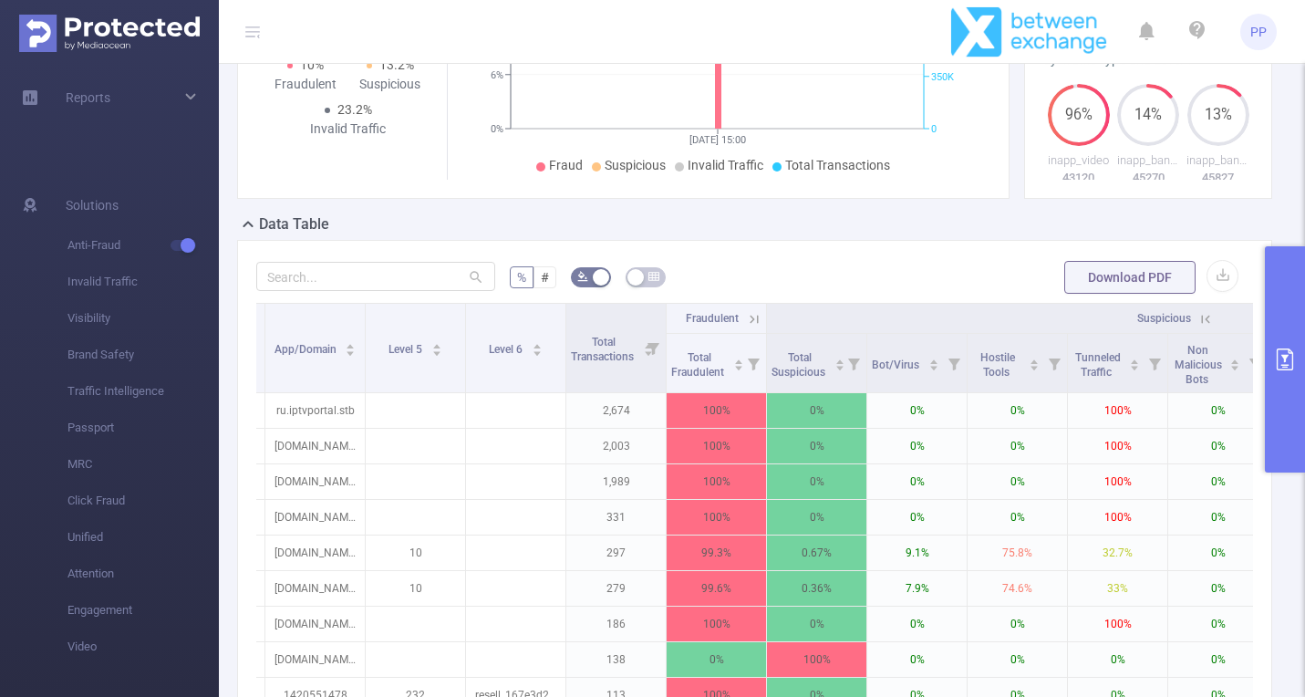
click at [756, 315] on icon at bounding box center [754, 319] width 16 height 16
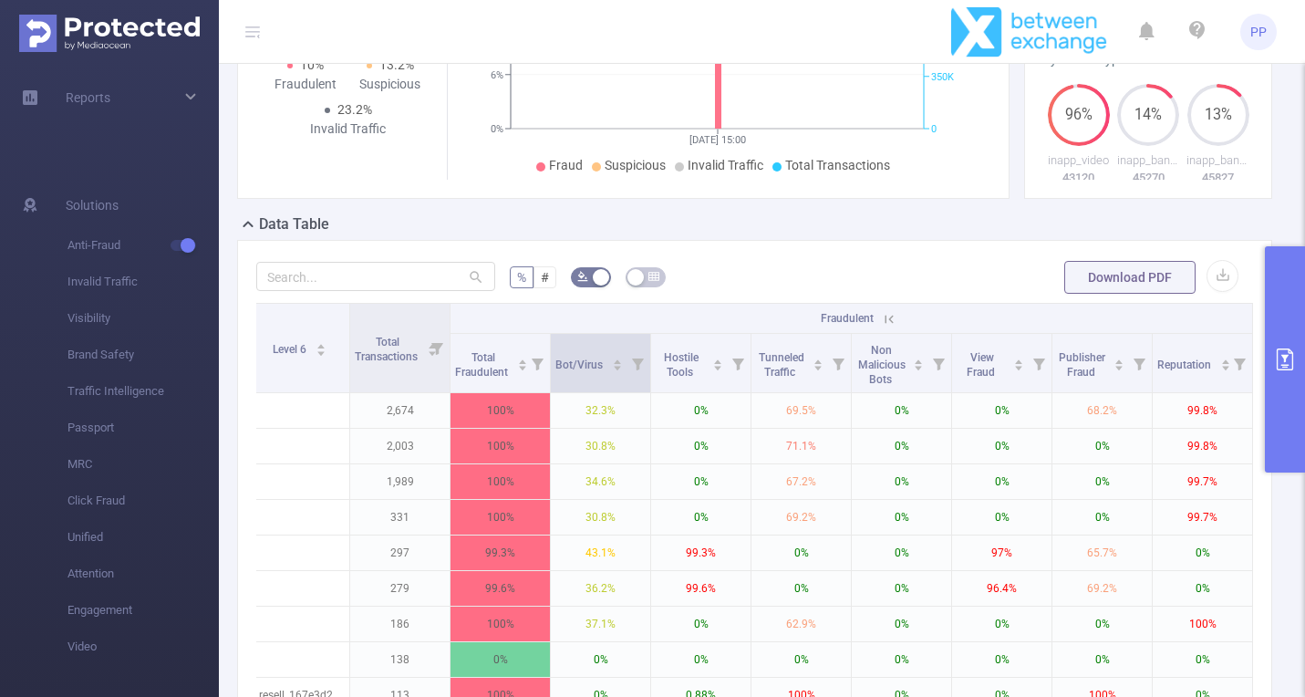
scroll to position [0, 913]
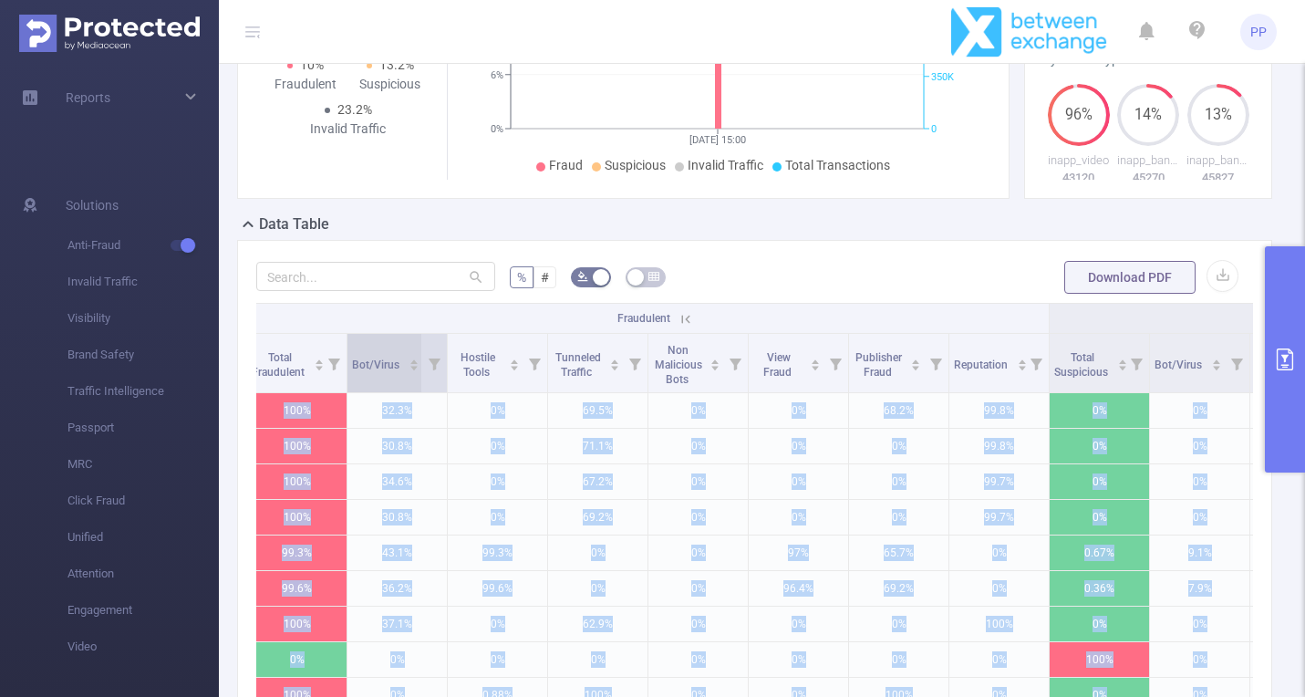
drag, startPoint x: 410, startPoint y: 336, endPoint x: 349, endPoint y: 345, distance: 61.8
click at [349, 345] on body "PP Overview Help Center (New) Usage Notification Integrations Users Reports Sol…" at bounding box center [652, 348] width 1305 height 697
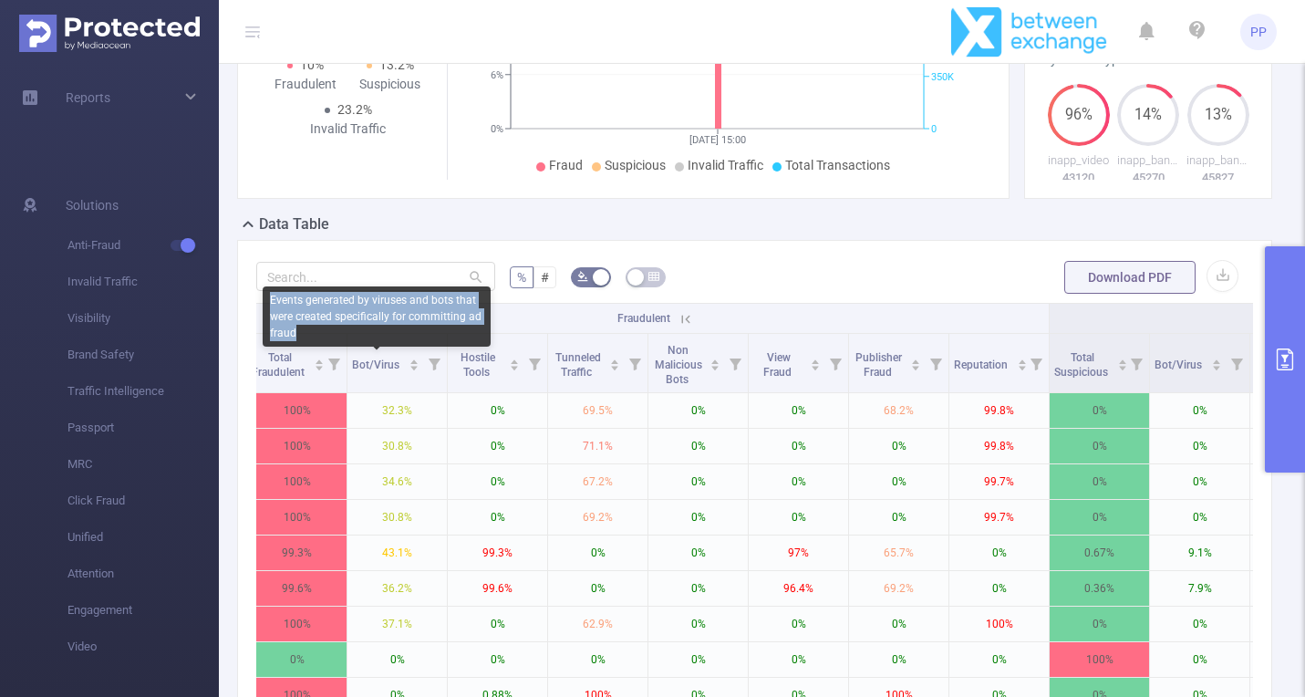
copy div "Events generated by viruses and bots that were created specifically for committ…"
drag, startPoint x: 305, startPoint y: 333, endPoint x: 265, endPoint y: 299, distance: 52.4
click at [265, 299] on div "Events generated by viruses and bots that were created specifically for committ…" at bounding box center [377, 316] width 228 height 60
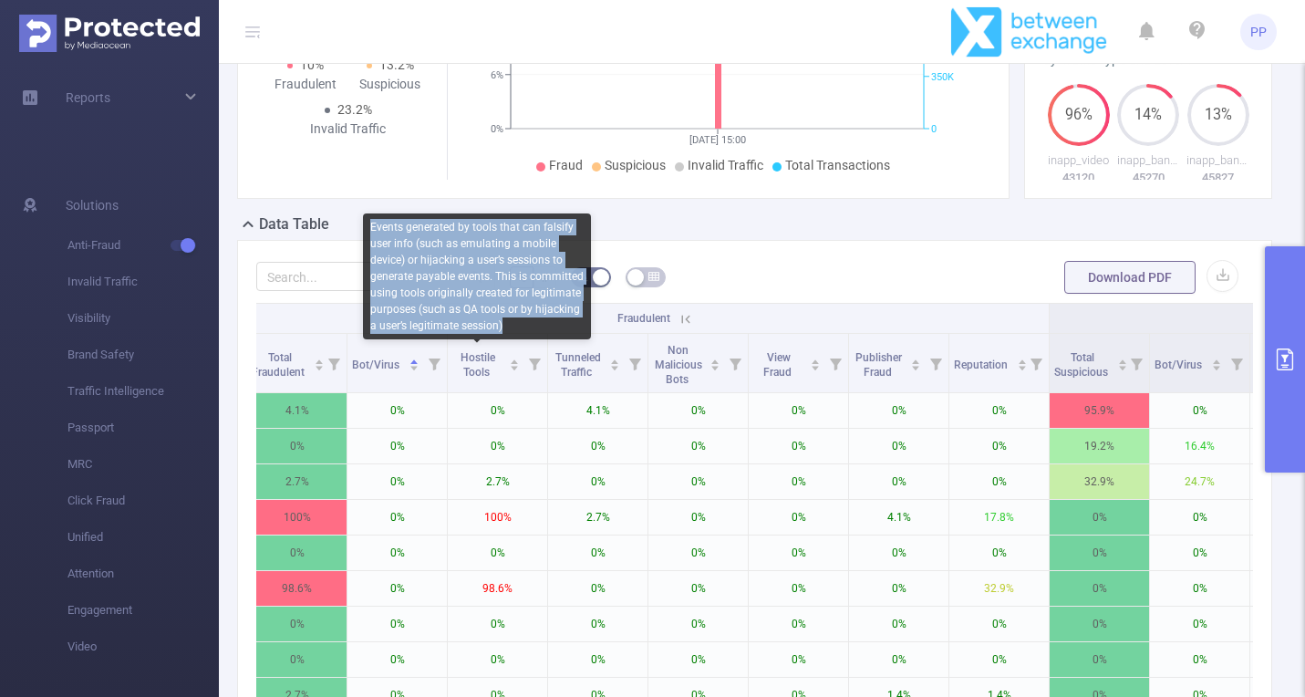
copy div "Events generated by tools that can falsify user info (such as emulating a mobil…"
drag, startPoint x: 511, startPoint y: 327, endPoint x: 406, endPoint y: 216, distance: 152.3
click at [406, 216] on div "Events generated by tools that can falsify user info (such as emulating a mobil…" at bounding box center [477, 276] width 228 height 126
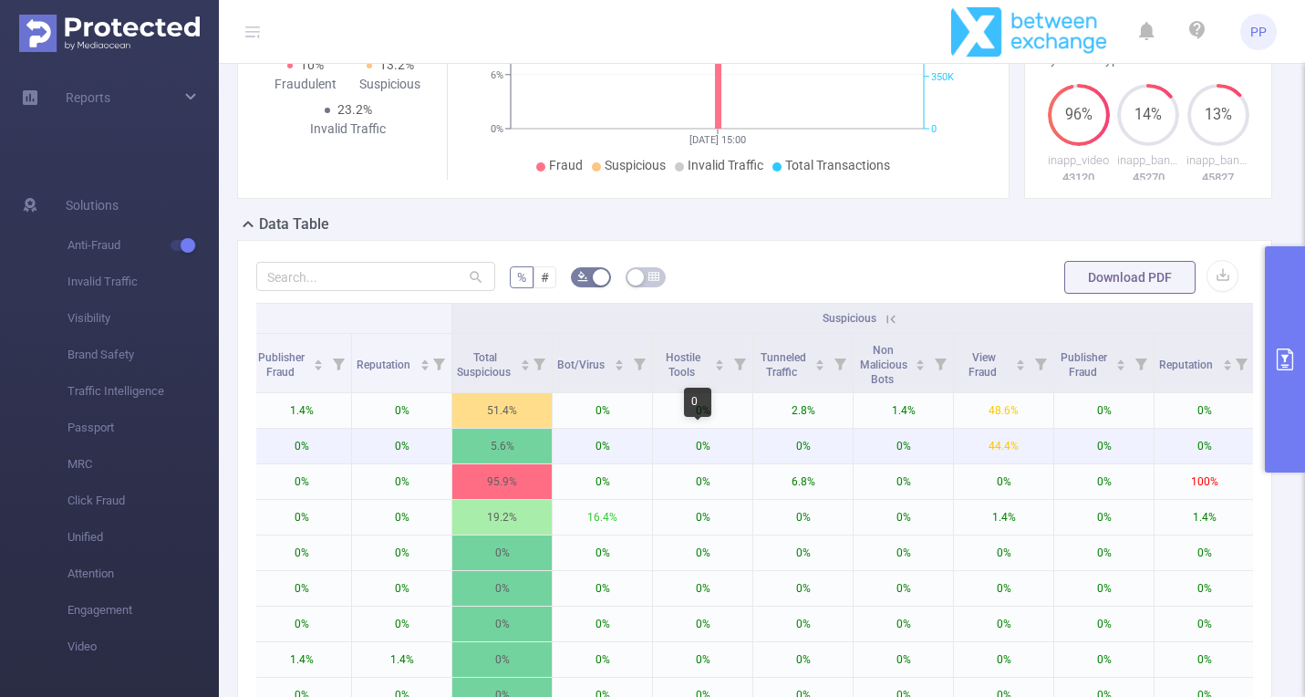
scroll to position [0, 1616]
